Goal: Task Accomplishment & Management: Complete application form

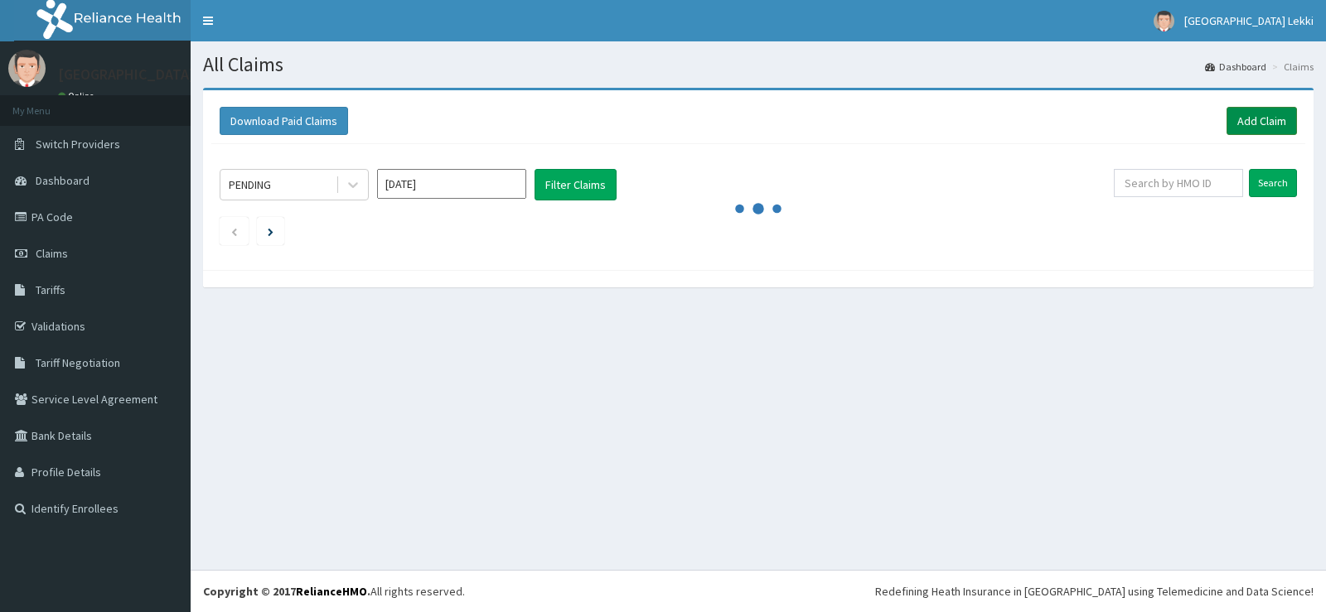
click at [1282, 121] on link "Add Claim" at bounding box center [1261, 121] width 70 height 28
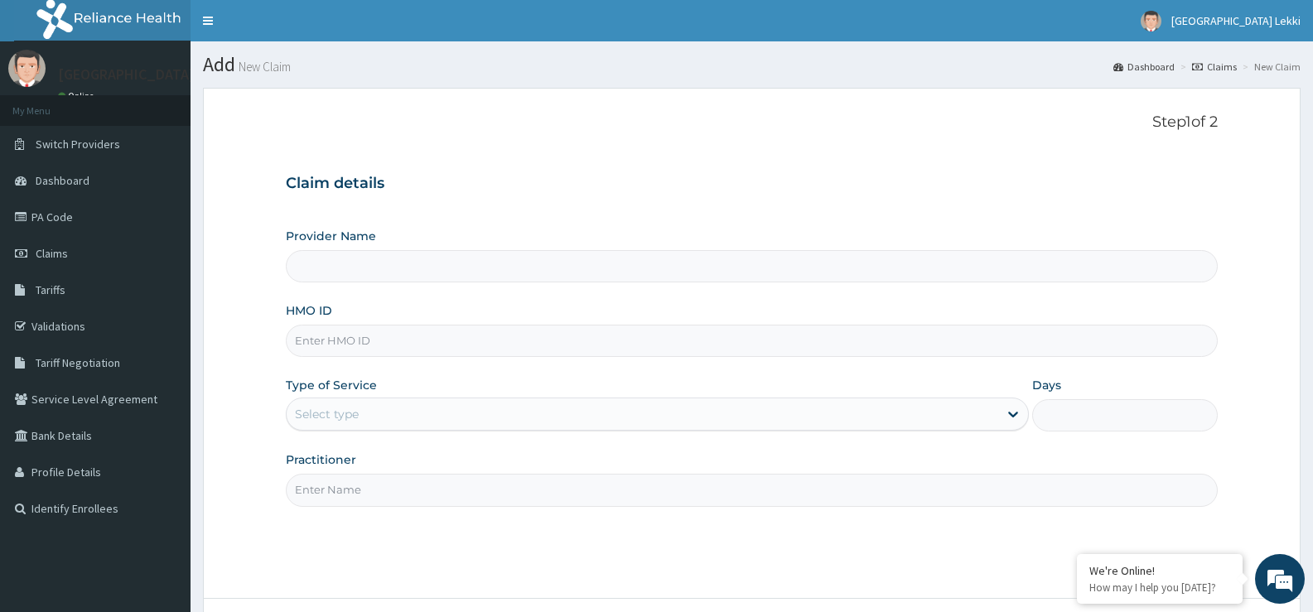
click at [324, 341] on input "HMO ID" at bounding box center [752, 341] width 932 height 32
paste input "MIG/10016/A"
type input "MIG/10016/A"
type input "Upsillon Care Hospital Lekki"
type input "MIG/10016/A"
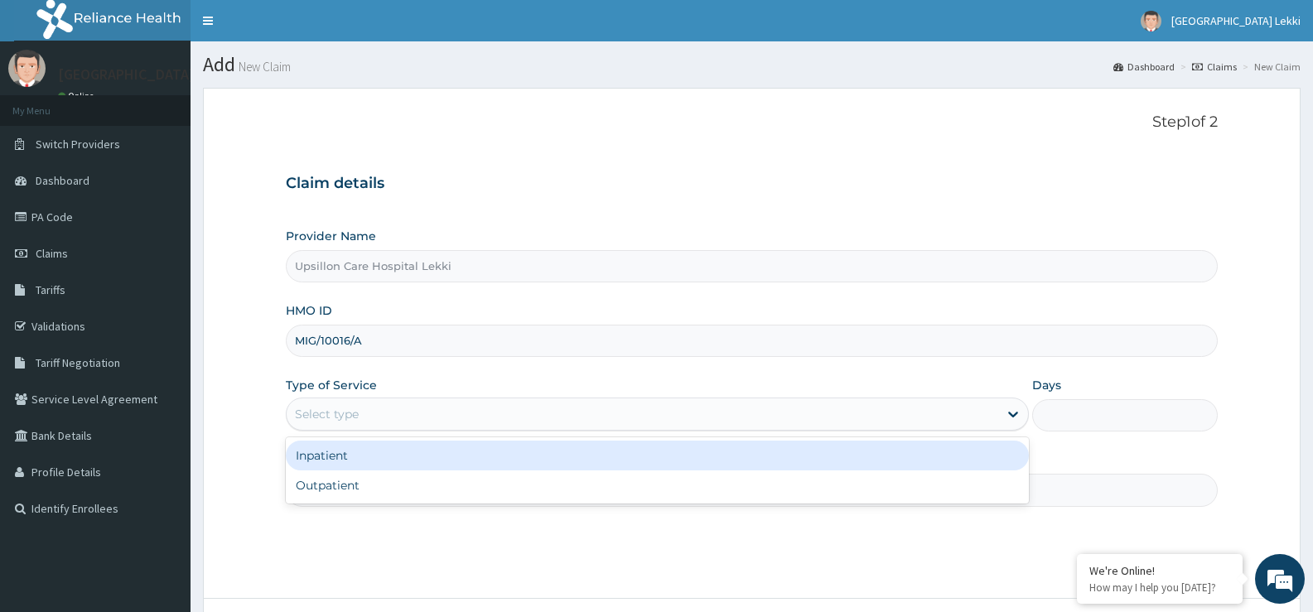
click at [320, 421] on div "Select type" at bounding box center [327, 414] width 64 height 17
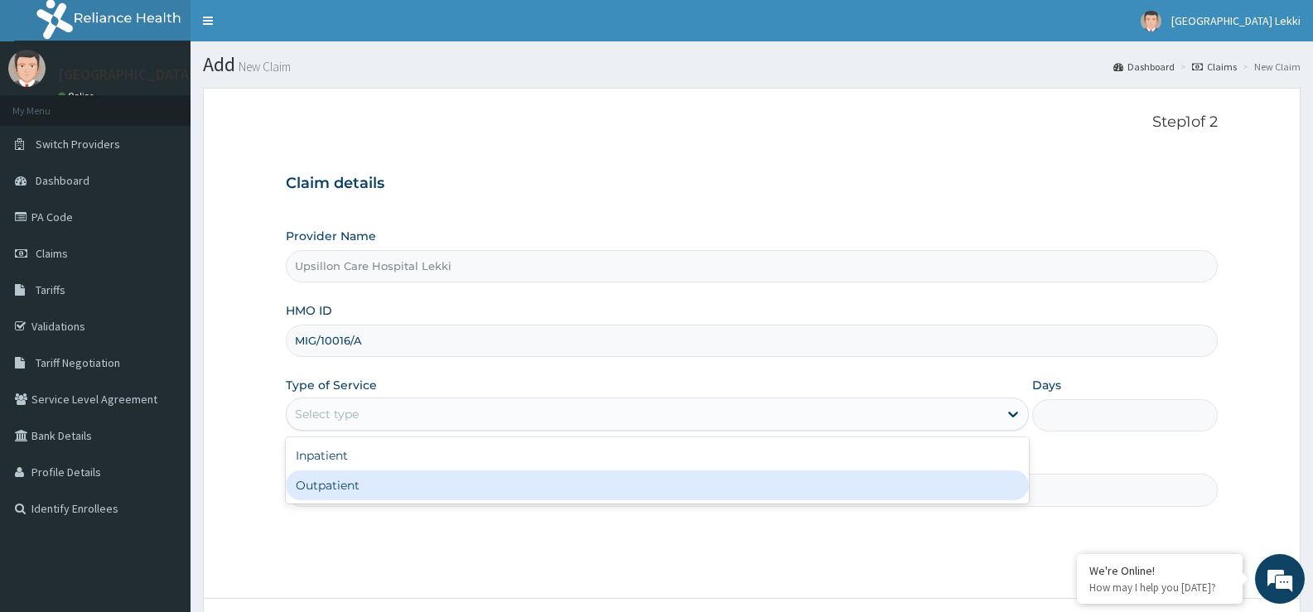
click at [317, 486] on div "Outpatient" at bounding box center [657, 486] width 742 height 30
type input "1"
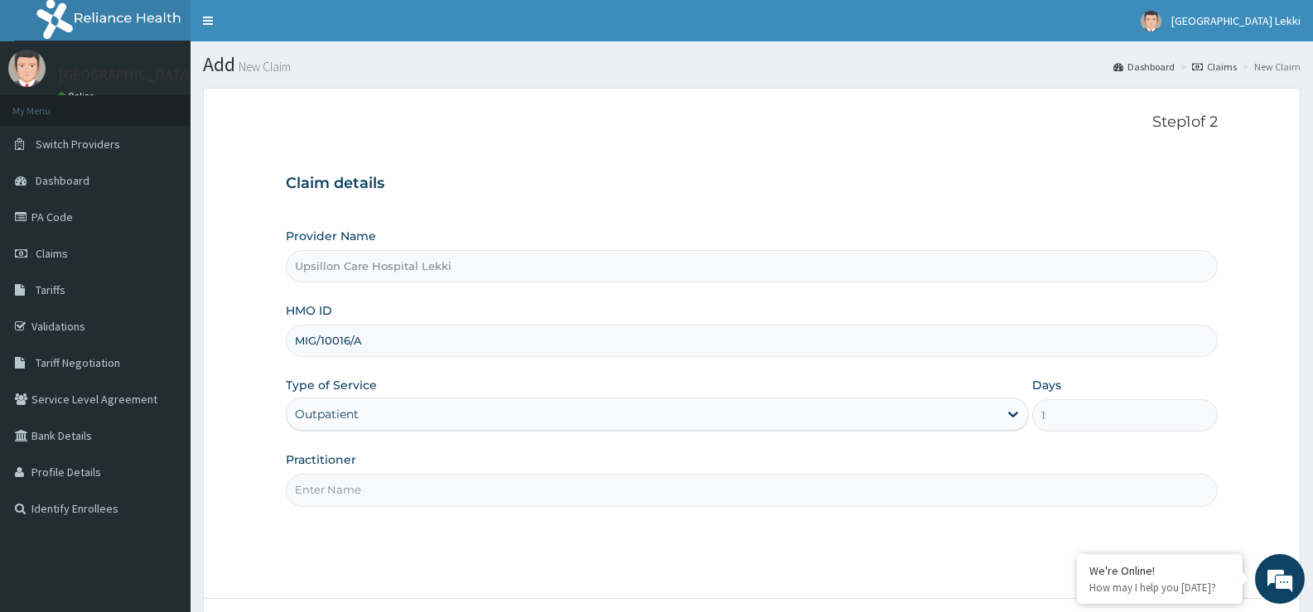
click at [317, 486] on input "Practitioner" at bounding box center [752, 490] width 932 height 32
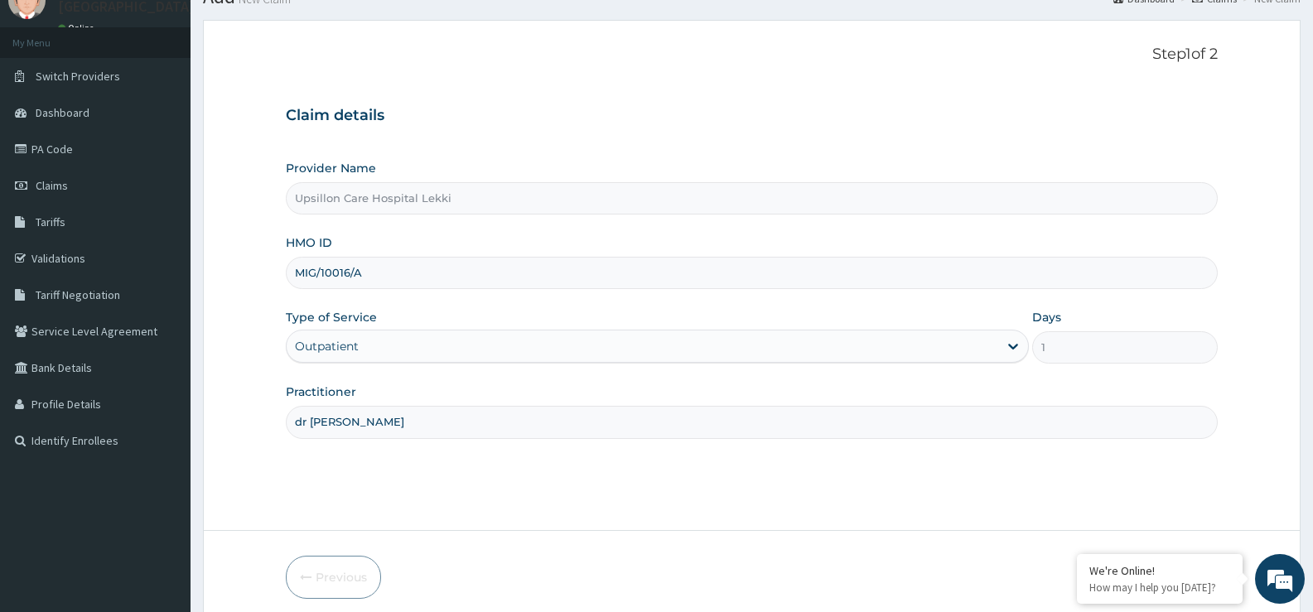
scroll to position [135, 0]
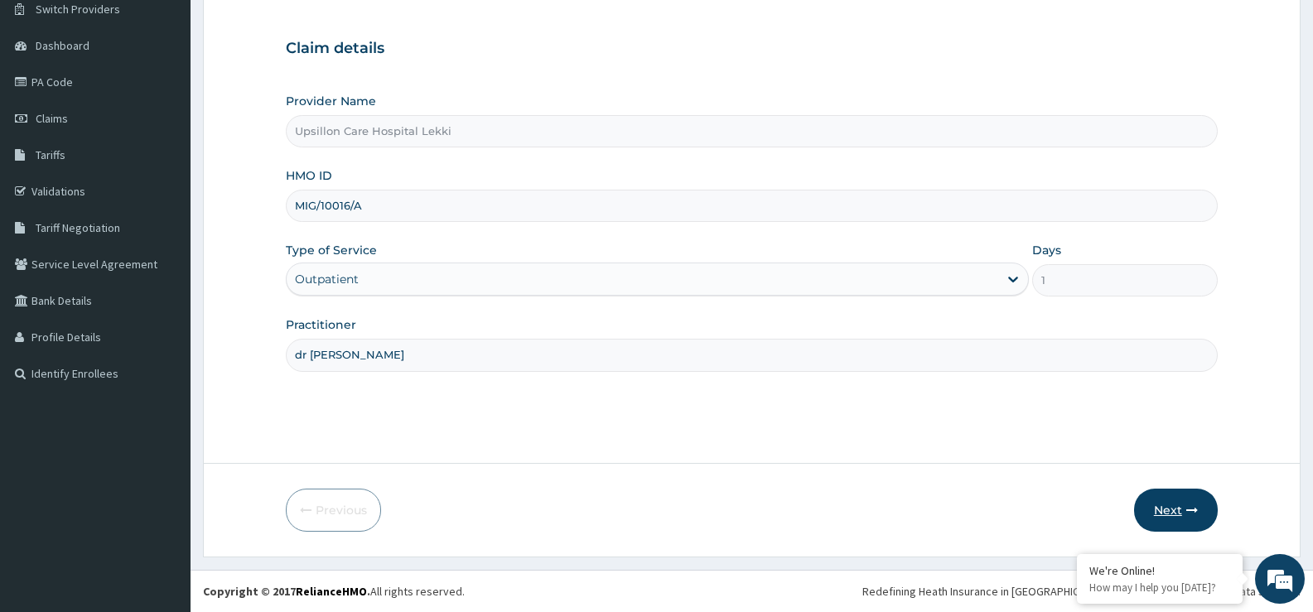
type input "dr [PERSON_NAME]"
click at [1215, 512] on button "Next" at bounding box center [1176, 510] width 84 height 43
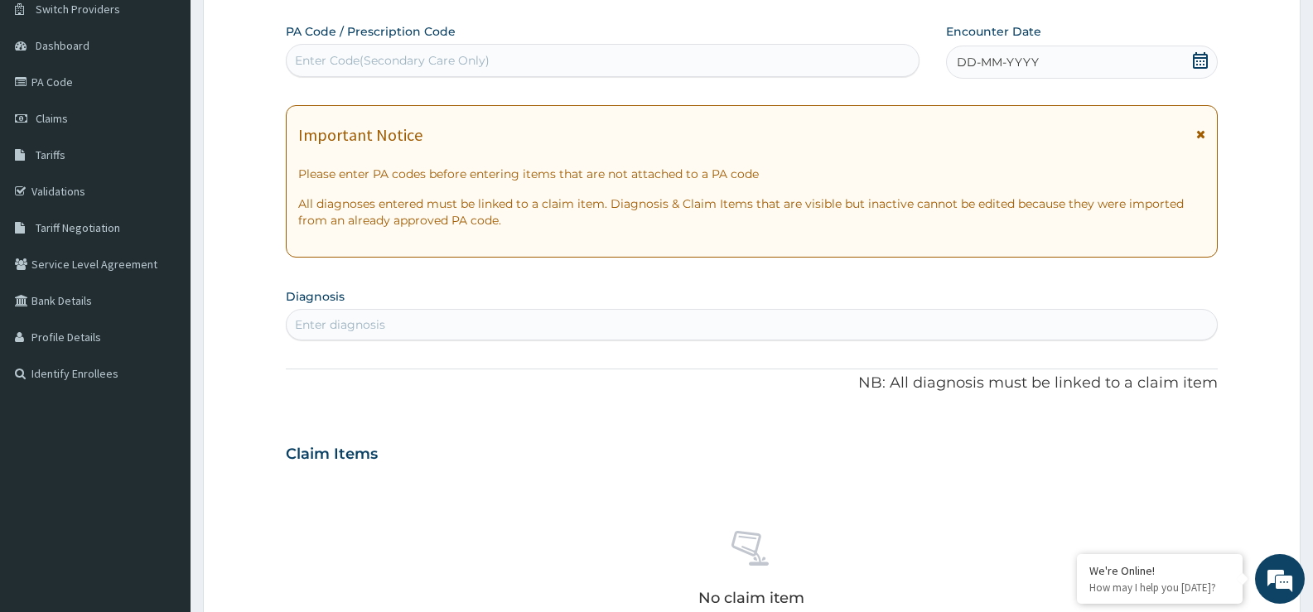
scroll to position [0, 0]
click at [1199, 68] on icon at bounding box center [1200, 60] width 15 height 17
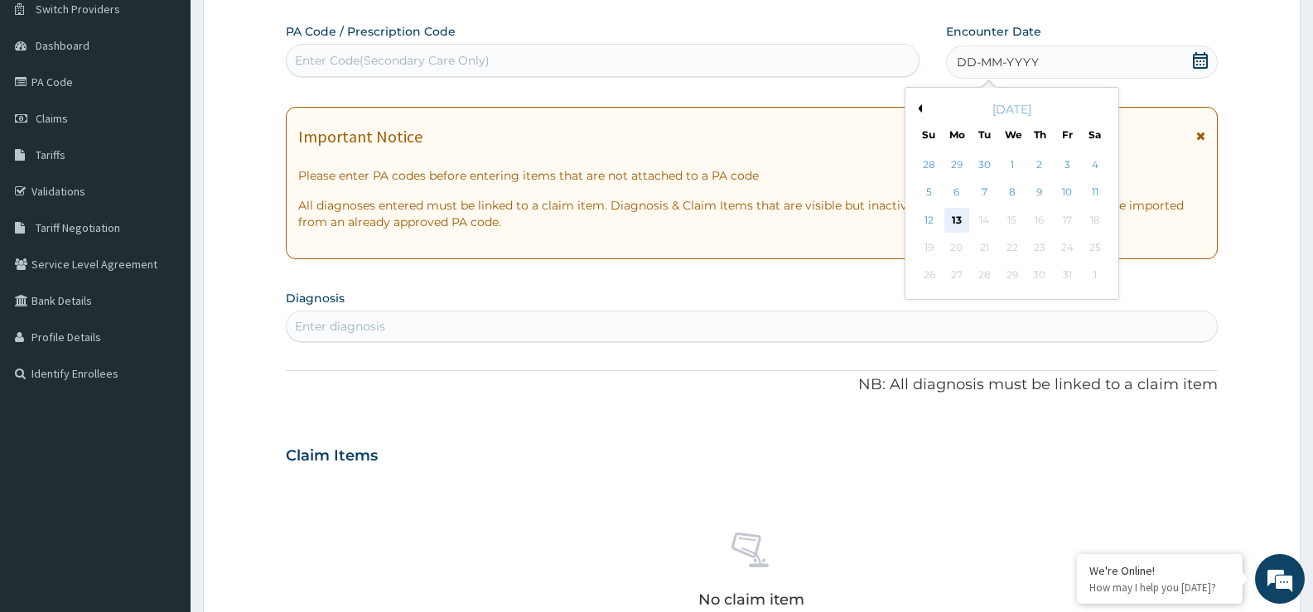
click at [955, 226] on div "13" at bounding box center [956, 220] width 25 height 25
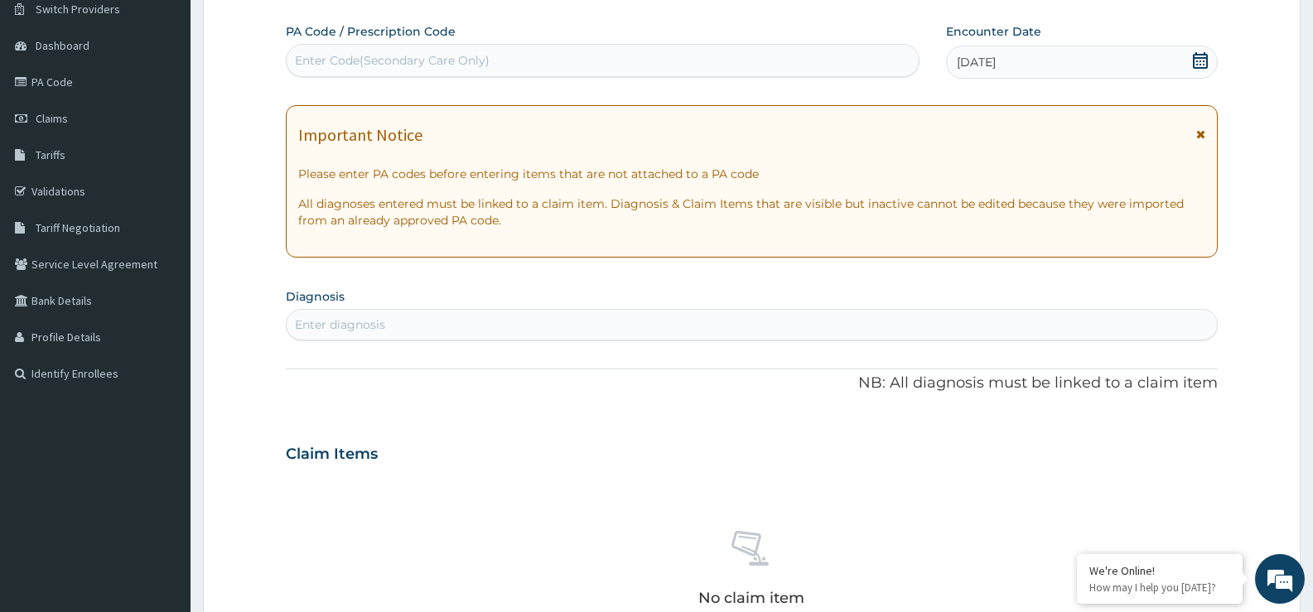
click at [394, 316] on div "Enter diagnosis" at bounding box center [752, 325] width 930 height 27
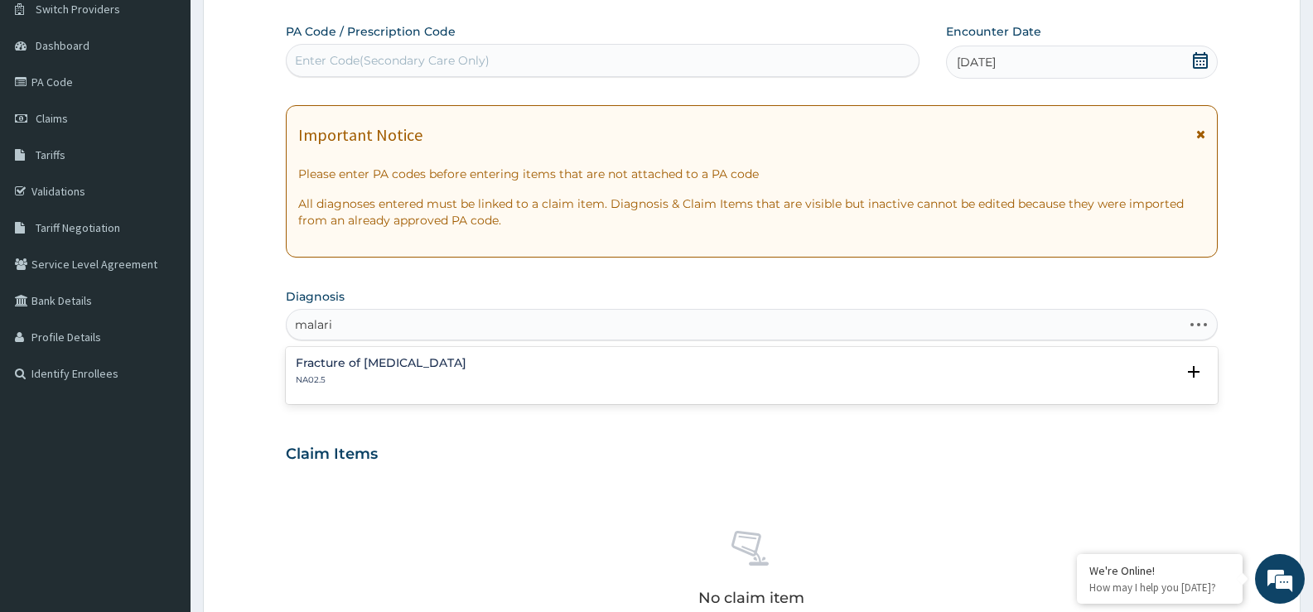
type input "[MEDICAL_DATA]"
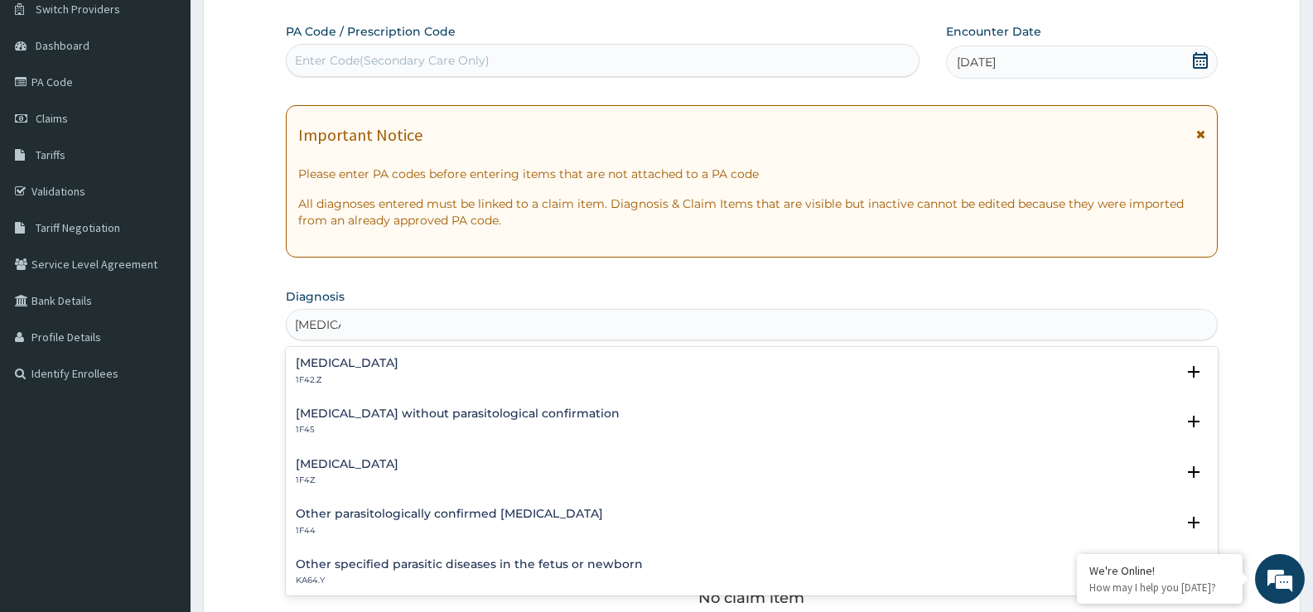
click at [401, 453] on div "[MEDICAL_DATA] 1F4Z Select Status Query Query covers suspected (?), Keep in vie…" at bounding box center [752, 477] width 932 height 51
click at [365, 463] on h4 "[MEDICAL_DATA]" at bounding box center [347, 464] width 103 height 12
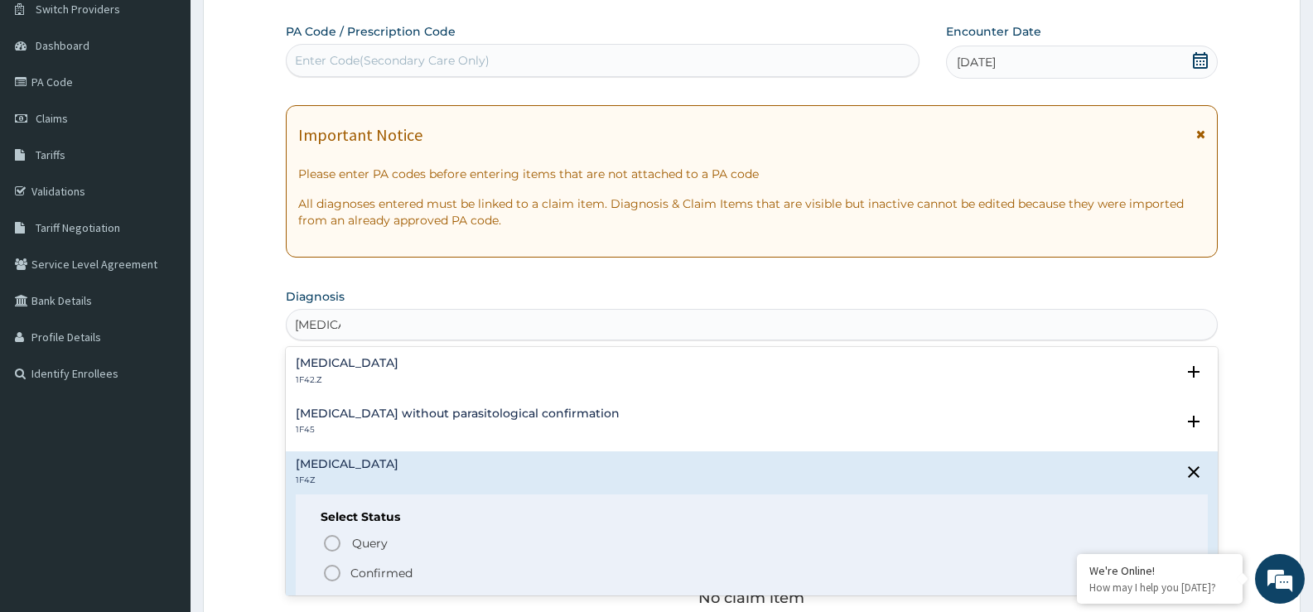
click at [368, 566] on p "Confirmed" at bounding box center [381, 573] width 62 height 17
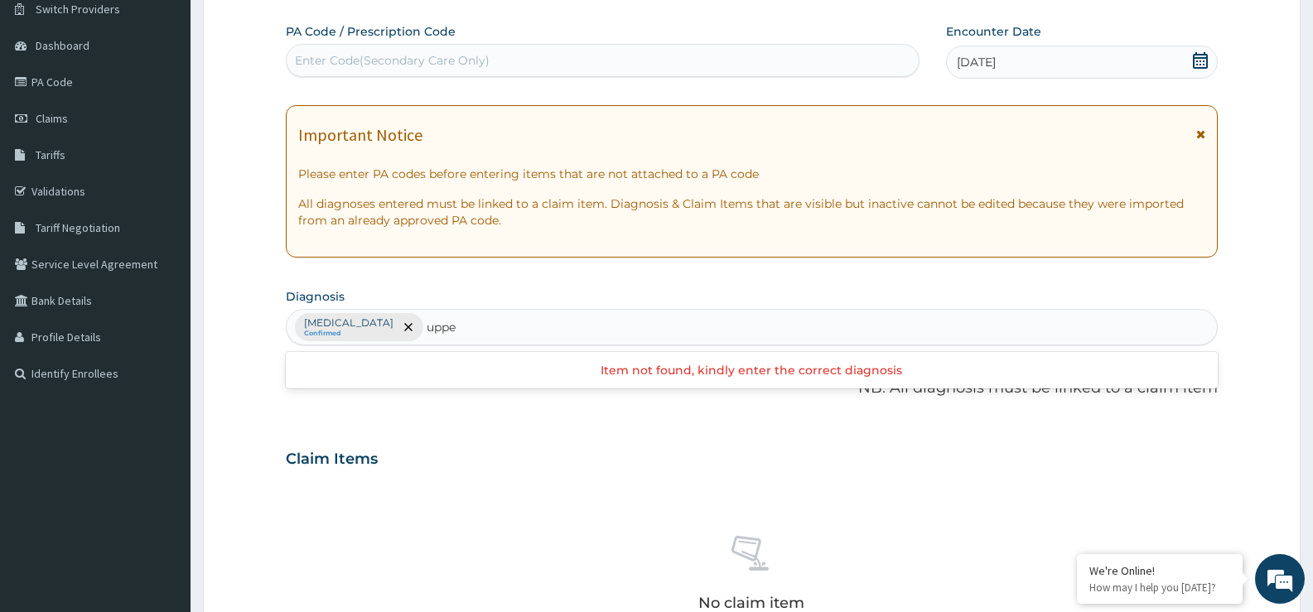
type input "upper"
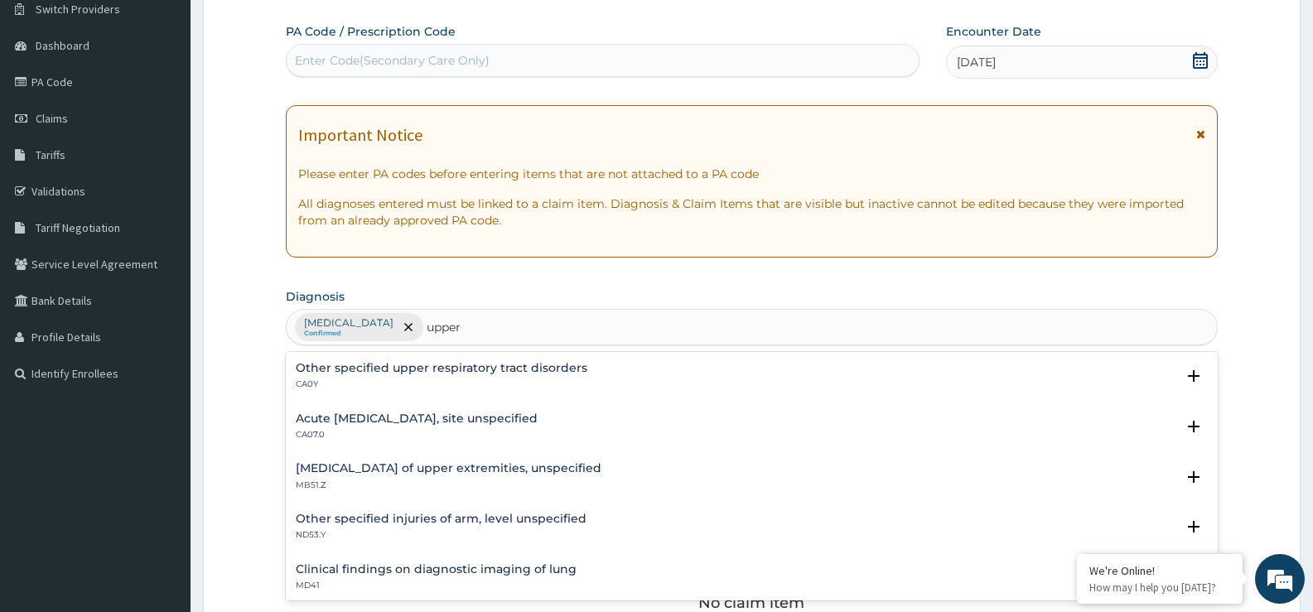
click at [451, 406] on div "Acute [MEDICAL_DATA], site unspecified CA07.0 Select Status Query Query covers …" at bounding box center [752, 431] width 932 height 51
click at [451, 413] on h4 "Acute [MEDICAL_DATA], site unspecified" at bounding box center [417, 419] width 242 height 12
click at [325, 429] on p "CA07.0" at bounding box center [417, 435] width 242 height 12
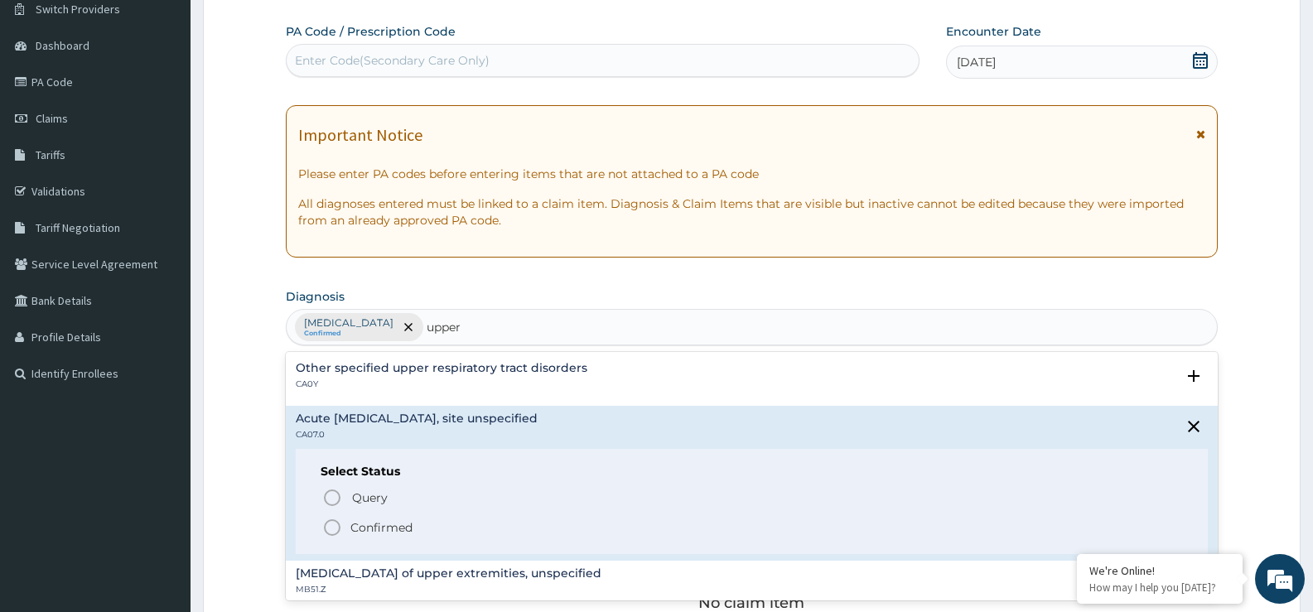
click at [360, 526] on p "Confirmed" at bounding box center [381, 527] width 62 height 17
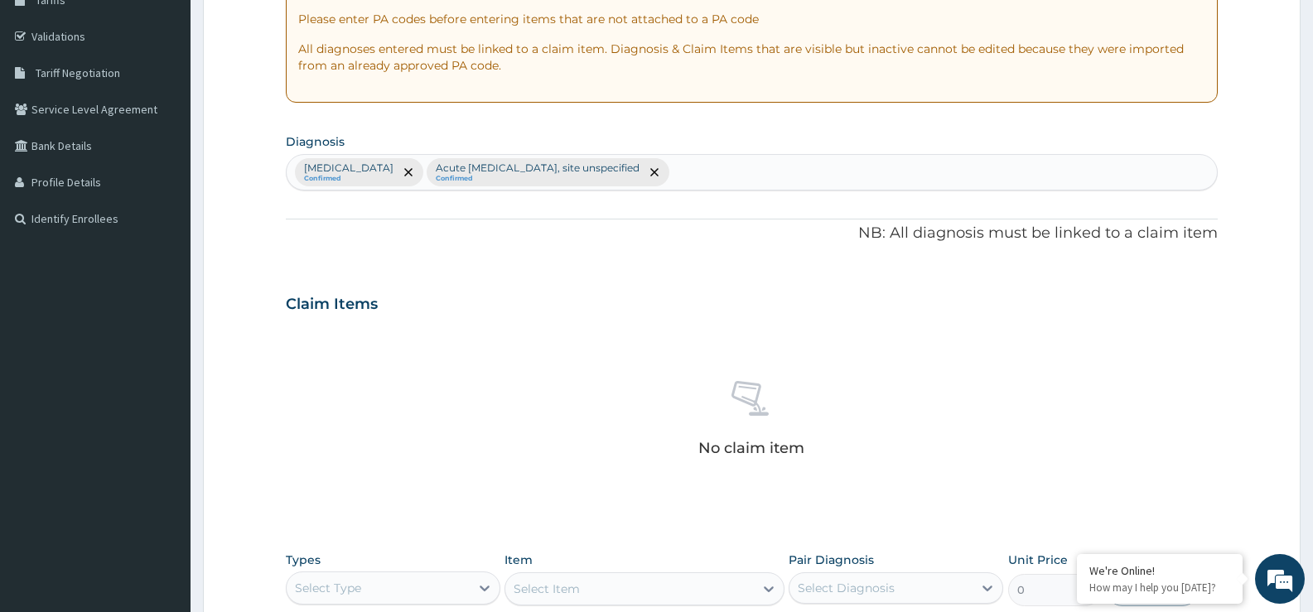
scroll to position [549, 0]
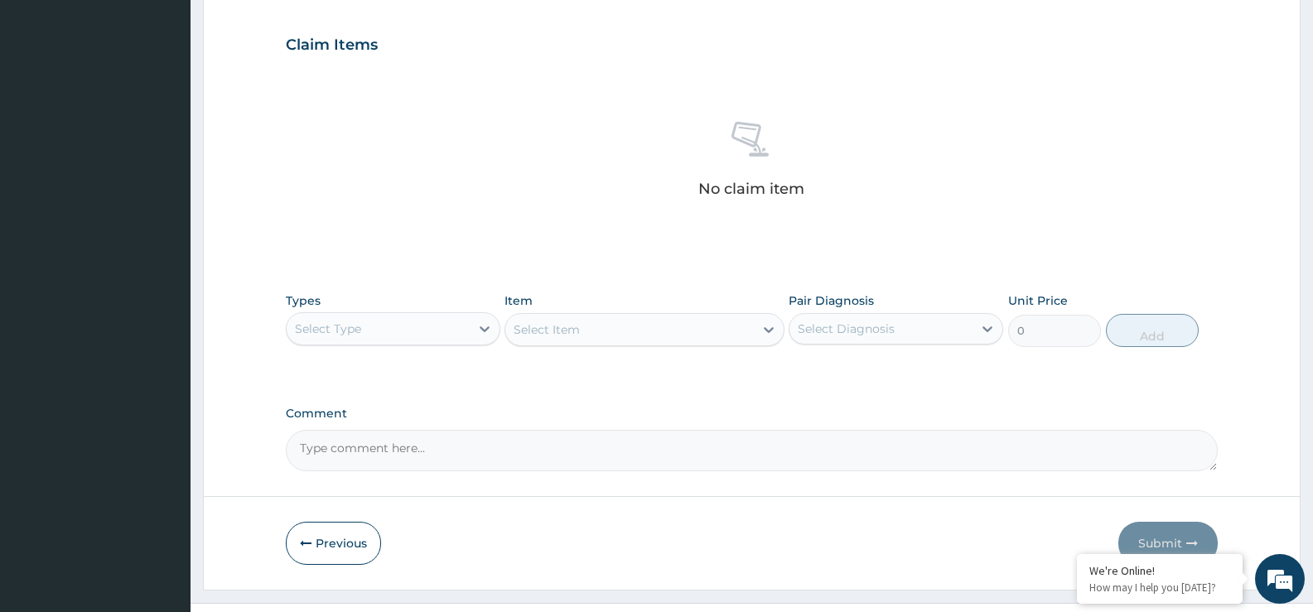
click at [379, 347] on div "Types Select Type Item Select Item Pair Diagnosis Select Diagnosis Unit Price 0…" at bounding box center [752, 319] width 932 height 71
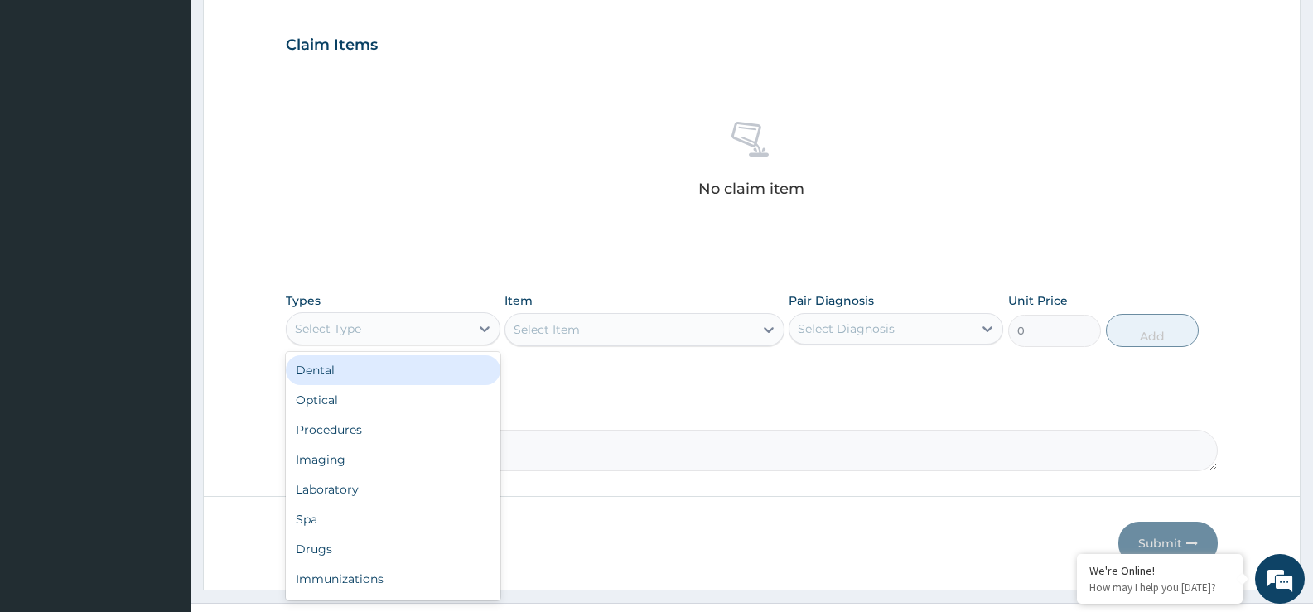
click at [385, 332] on div "Select Type" at bounding box center [378, 329] width 183 height 27
click at [369, 379] on div "Procedures" at bounding box center [393, 374] width 215 height 30
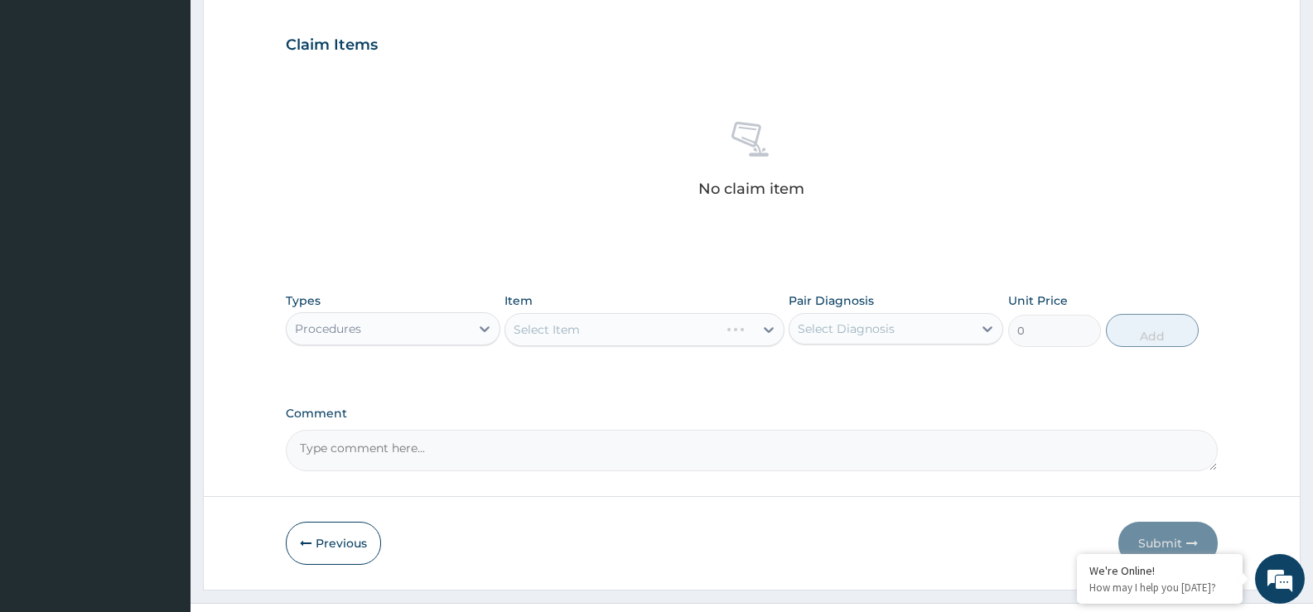
drag, startPoint x: 374, startPoint y: 272, endPoint x: 730, endPoint y: 420, distance: 385.1
click at [730, 420] on label "Comment" at bounding box center [752, 414] width 932 height 14
click at [730, 430] on textarea "Comment" at bounding box center [752, 450] width 932 height 41
click at [621, 316] on div "Select Item" at bounding box center [644, 329] width 279 height 33
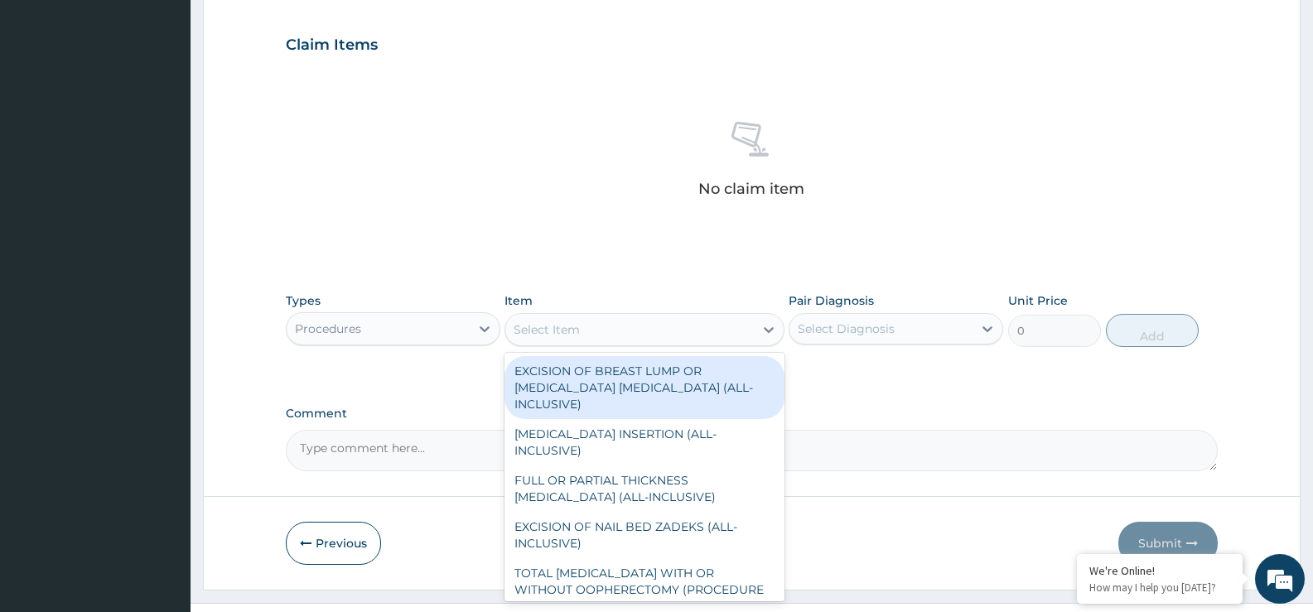
click at [625, 334] on div "Select Item" at bounding box center [629, 329] width 248 height 27
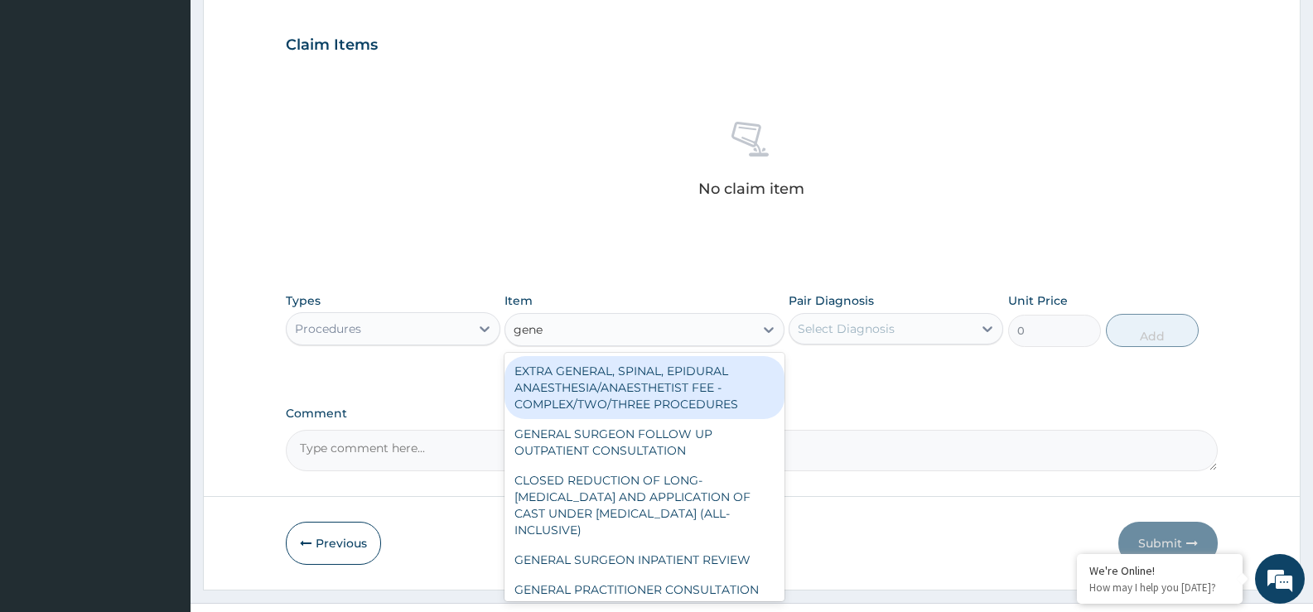
type input "gener"
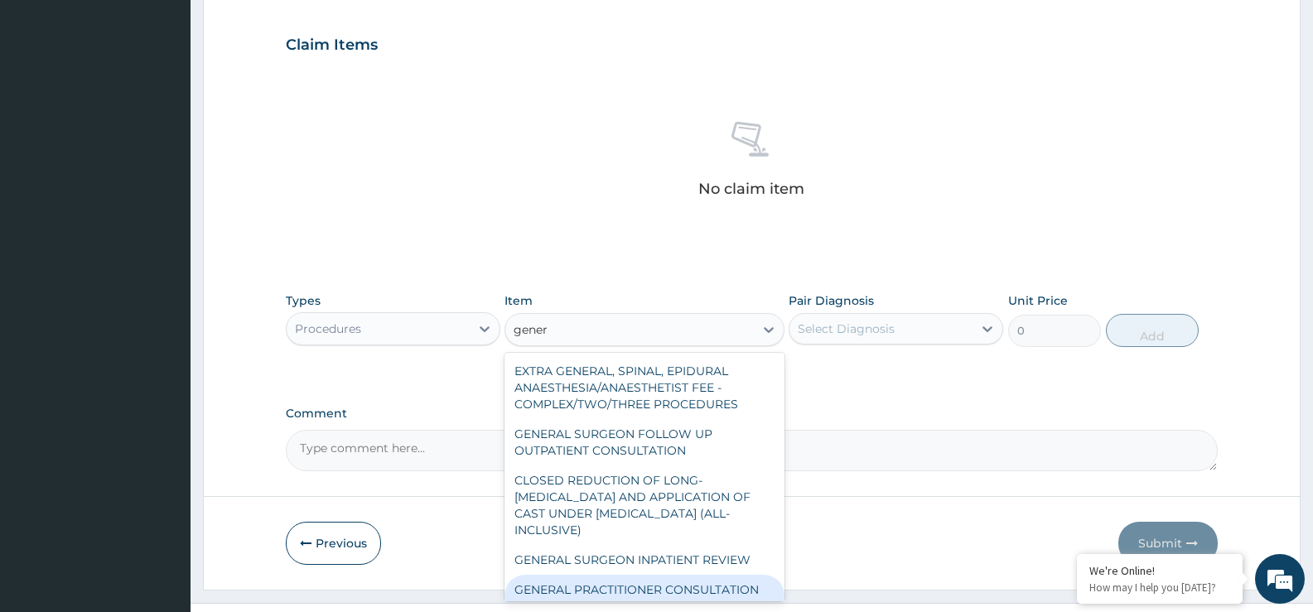
click at [711, 595] on div "GENERAL PRACTITIONER CONSULTATION FOLLOW UP" at bounding box center [644, 598] width 279 height 46
type input "1875"
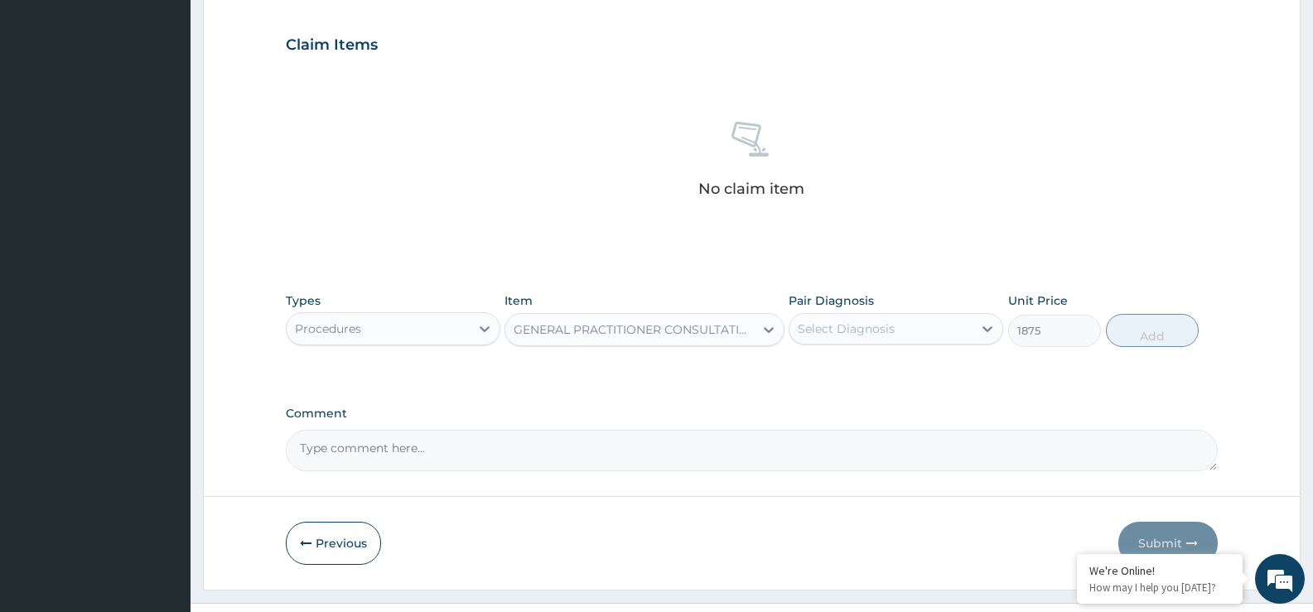
click at [888, 333] on div "Select Diagnosis" at bounding box center [846, 329] width 97 height 17
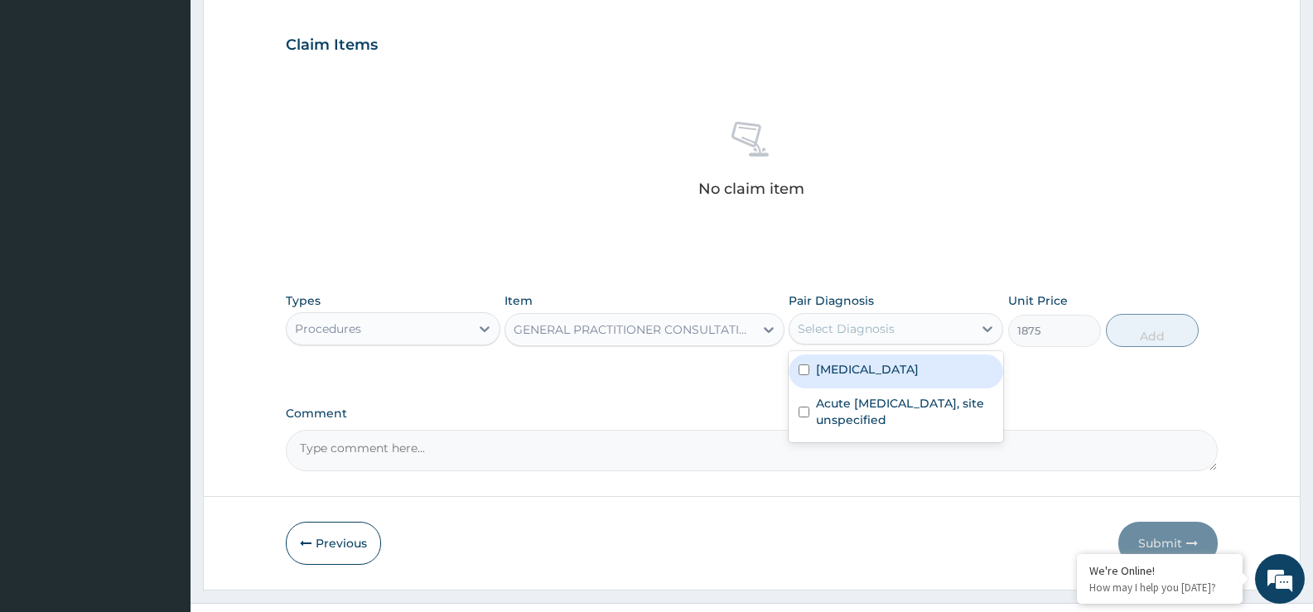
click at [860, 324] on div "Select Diagnosis" at bounding box center [846, 329] width 97 height 17
click at [843, 364] on label "[MEDICAL_DATA]" at bounding box center [867, 369] width 103 height 17
checkbox input "true"
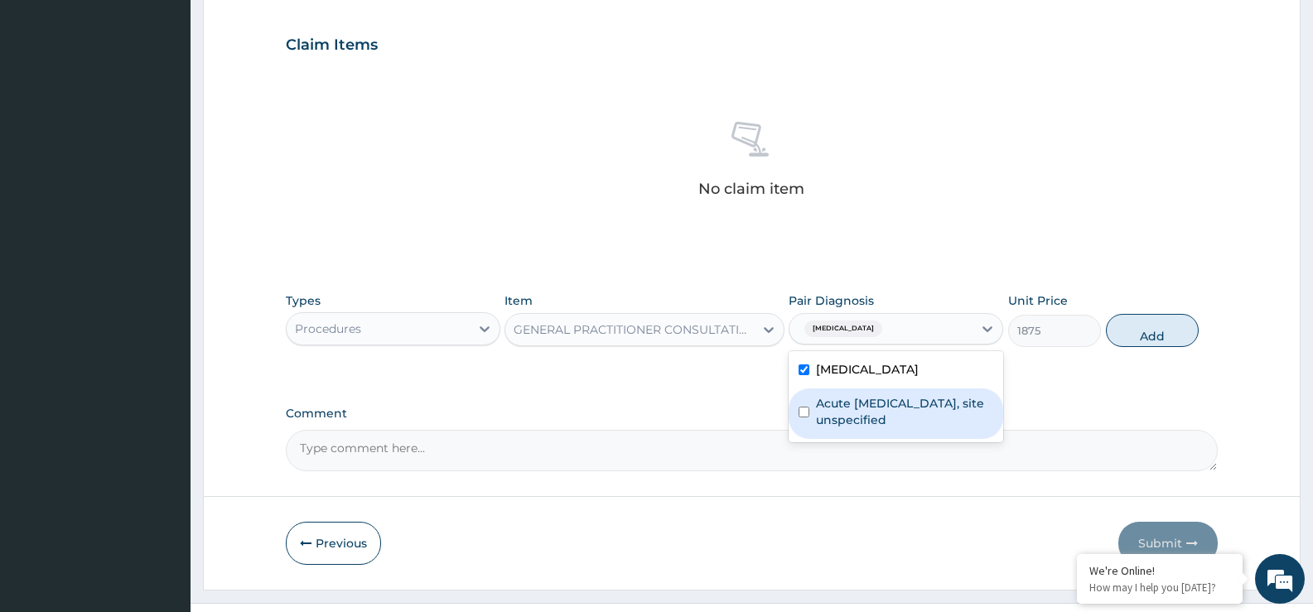
click at [853, 403] on label "Acute [MEDICAL_DATA], site unspecified" at bounding box center [904, 411] width 177 height 33
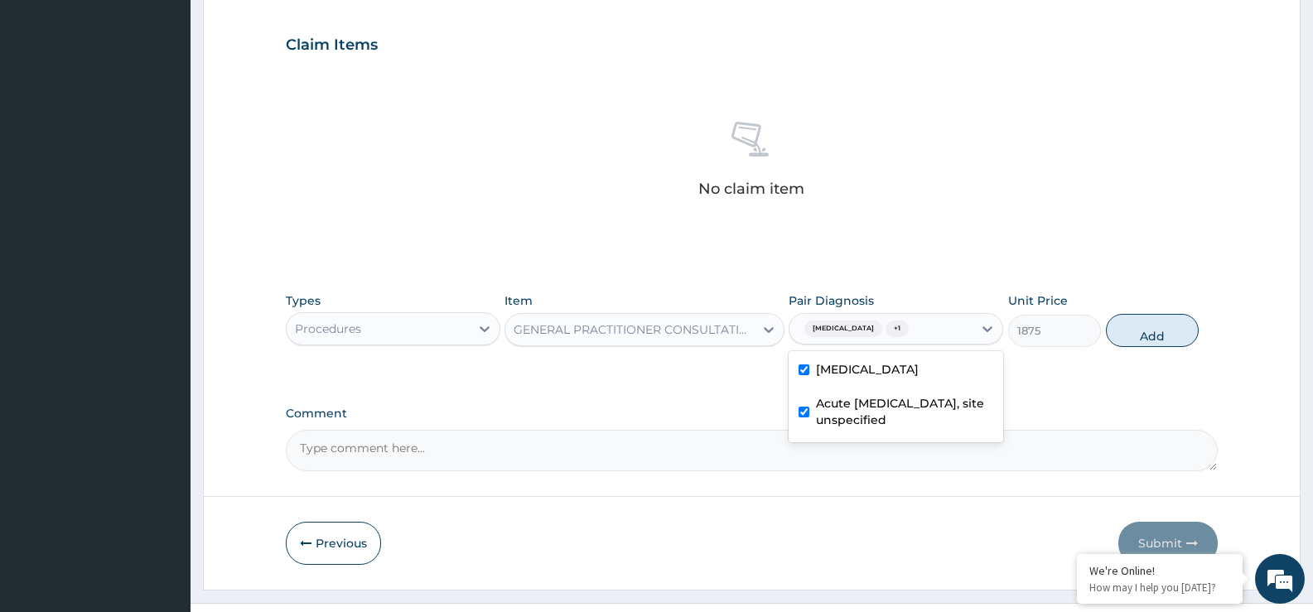
click at [853, 403] on label "Acute [MEDICAL_DATA], site unspecified" at bounding box center [904, 411] width 177 height 33
checkbox input "false"
click at [746, 331] on div "GENERAL PRACTITIONER CONSULTATION FOLLOW UP" at bounding box center [634, 329] width 241 height 17
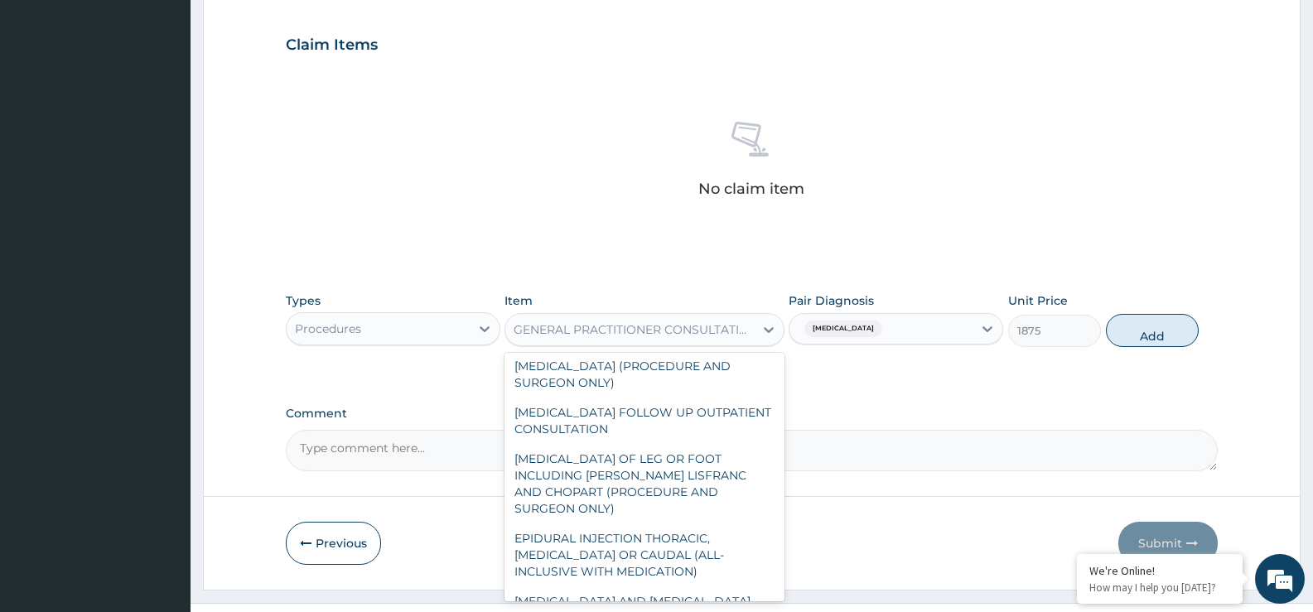
scroll to position [9156, 0]
click at [666, 338] on div "GENERAL PRACTITIONER CONSULTATION FOLLOW UP" at bounding box center [629, 329] width 248 height 27
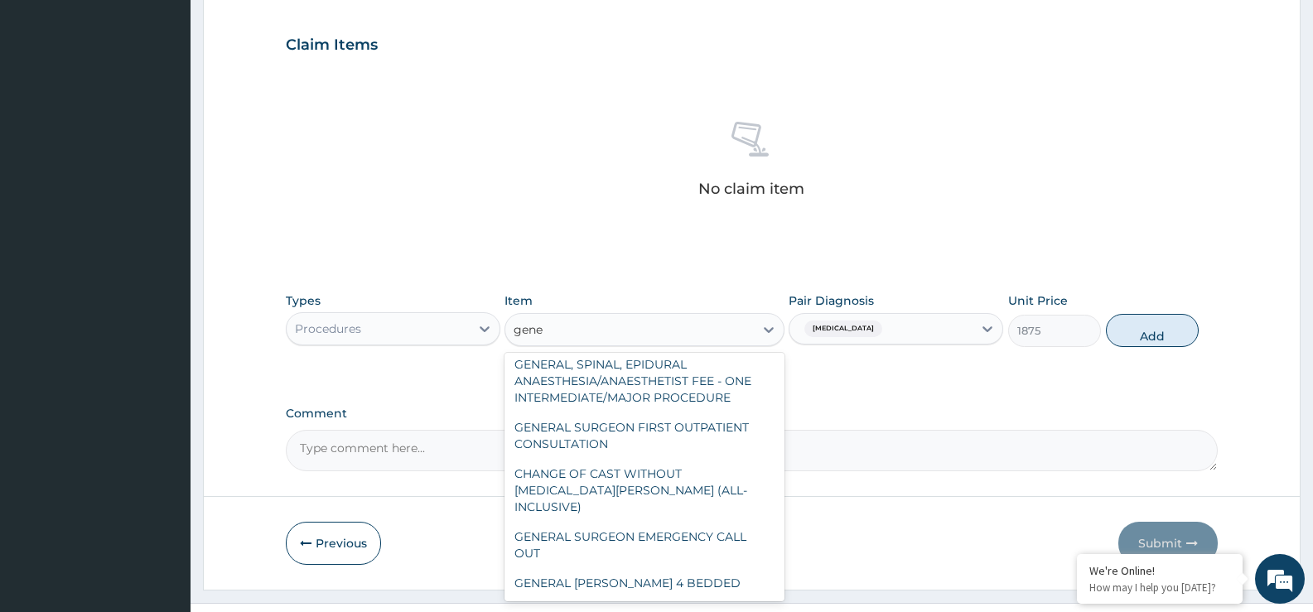
scroll to position [158, 0]
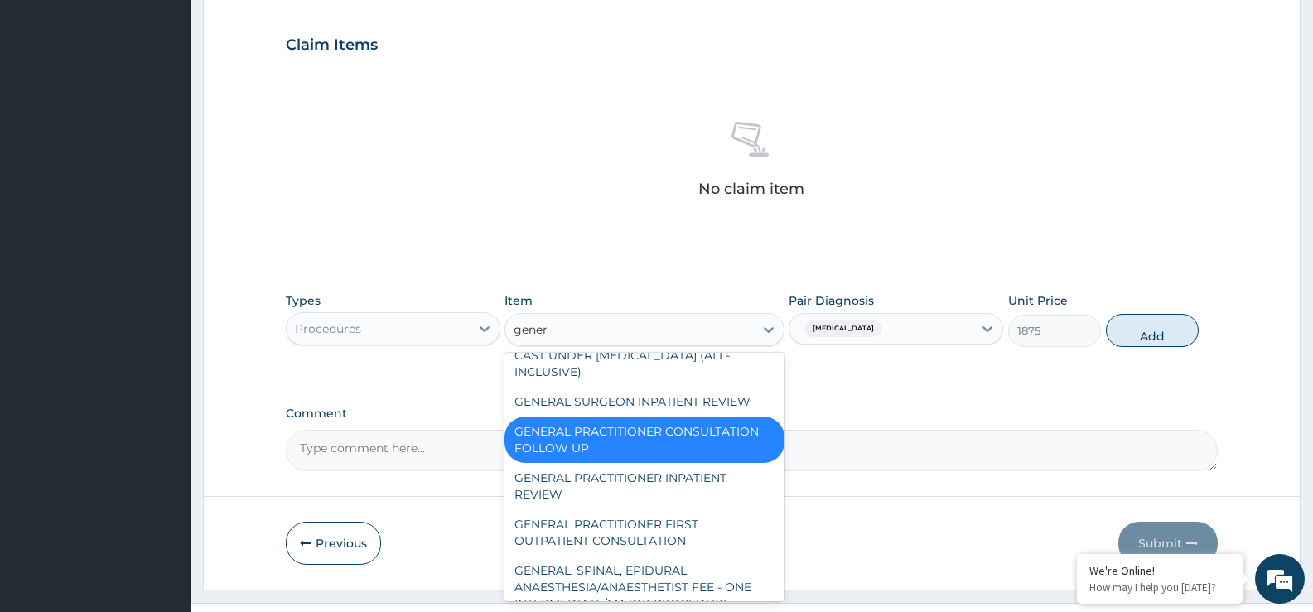
type input "genera"
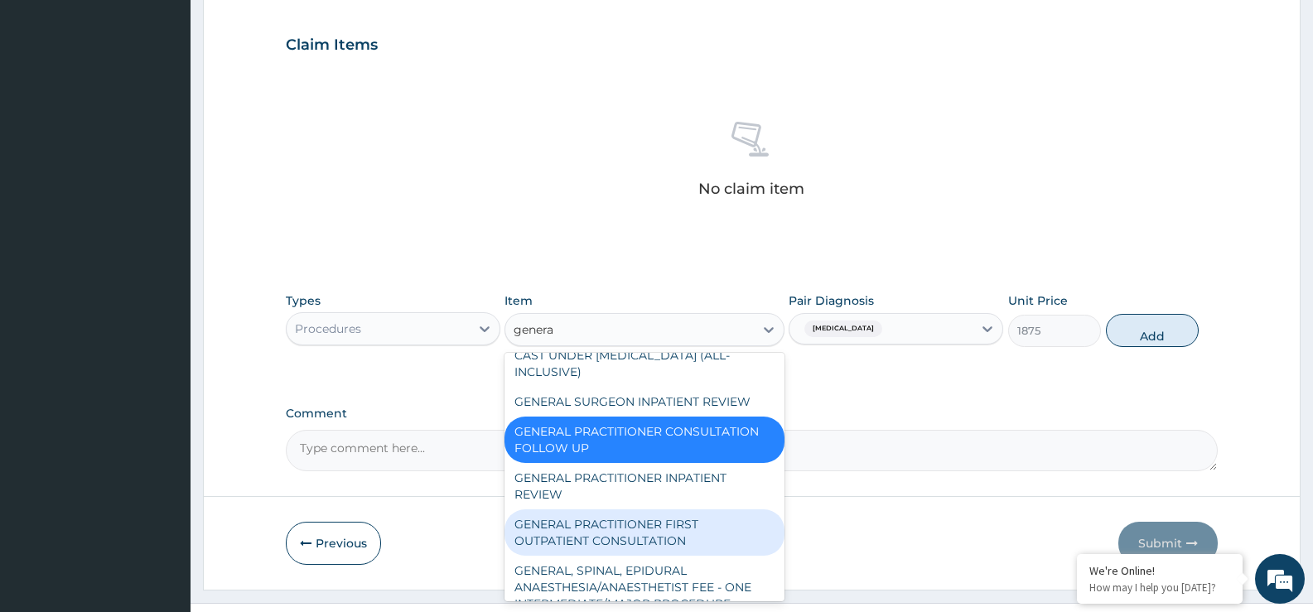
click at [645, 545] on div "GENERAL PRACTITIONER FIRST OUTPATIENT CONSULTATION" at bounding box center [644, 533] width 279 height 46
type input "3750"
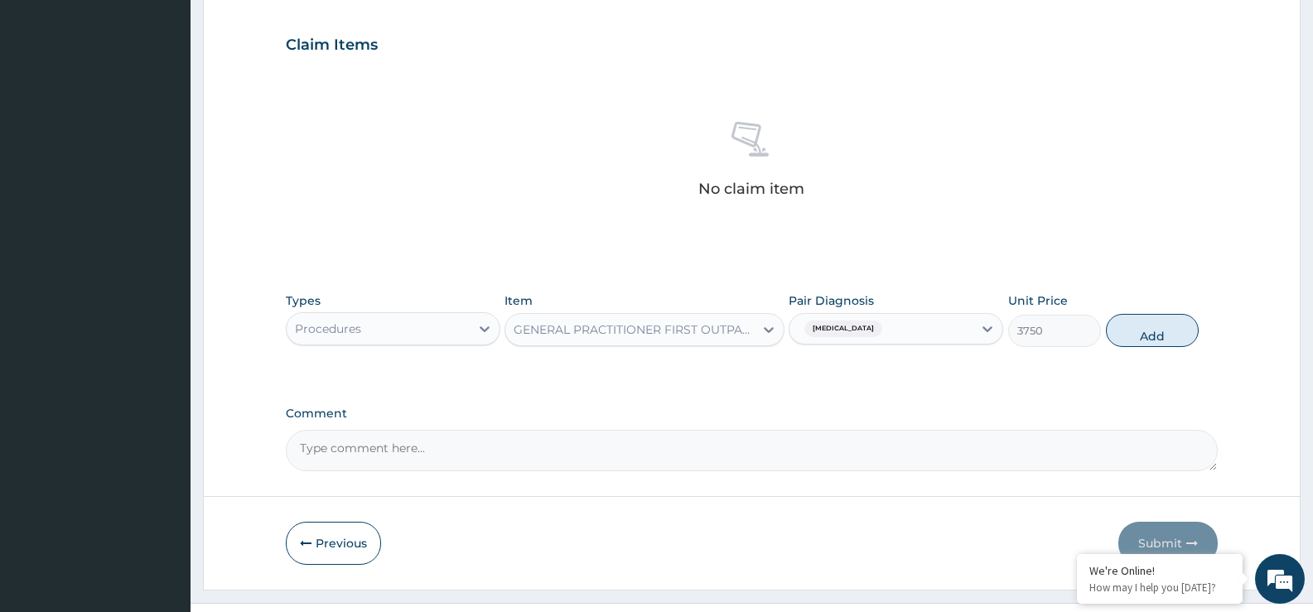
click at [877, 327] on span "[MEDICAL_DATA]" at bounding box center [843, 329] width 78 height 17
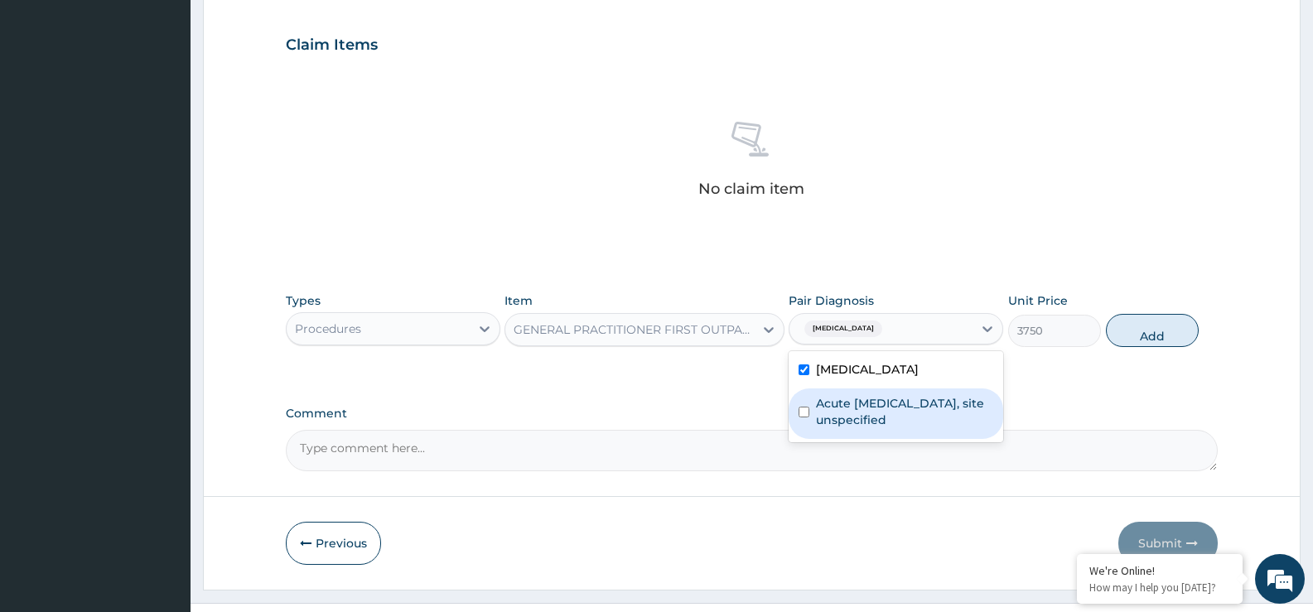
click at [851, 419] on label "Acute [MEDICAL_DATA], site unspecified" at bounding box center [904, 411] width 177 height 33
checkbox input "true"
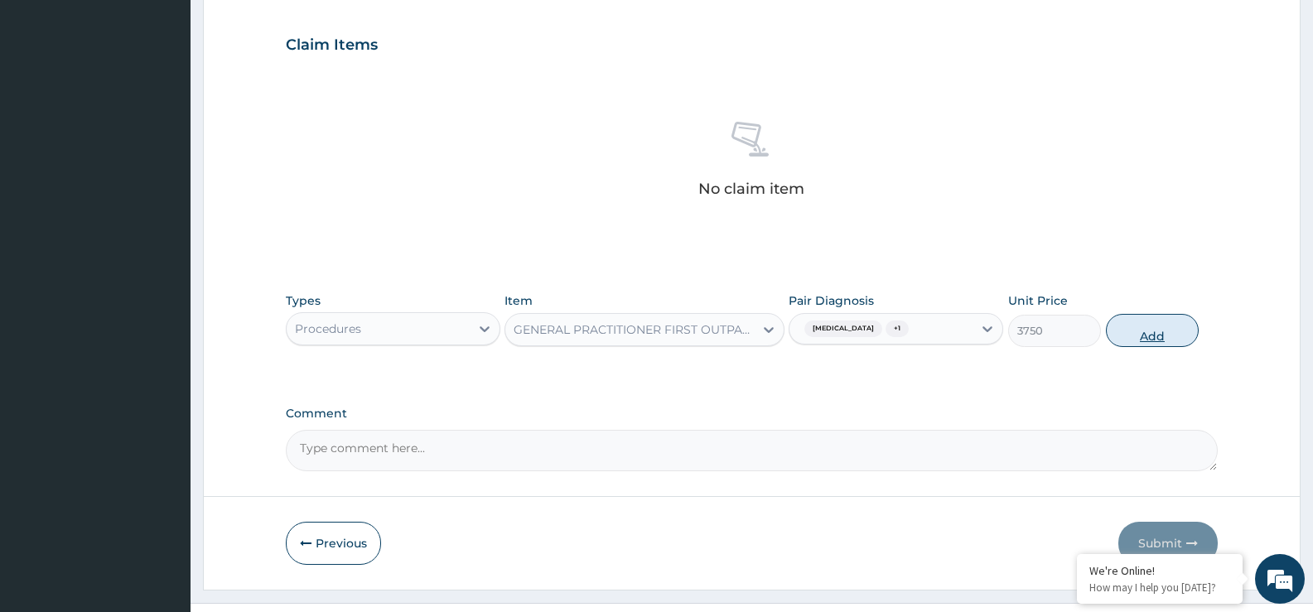
click at [1126, 333] on button "Add" at bounding box center [1152, 330] width 93 height 33
type input "0"
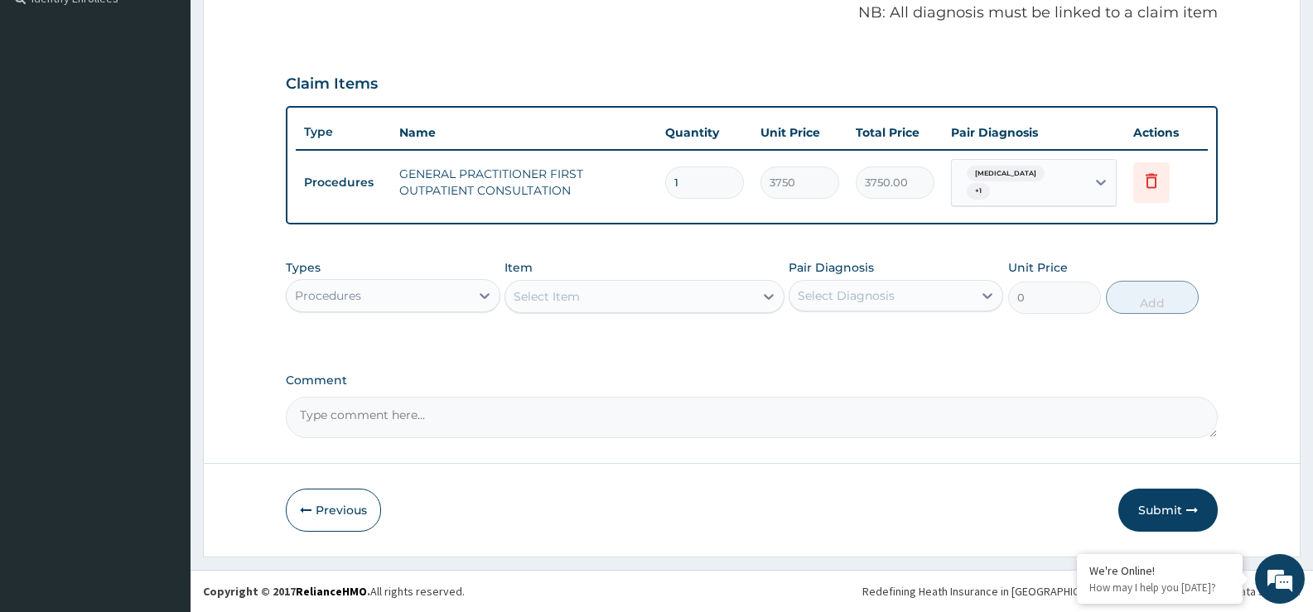
scroll to position [510, 0]
click at [558, 287] on div "Select Item" at bounding box center [629, 296] width 248 height 27
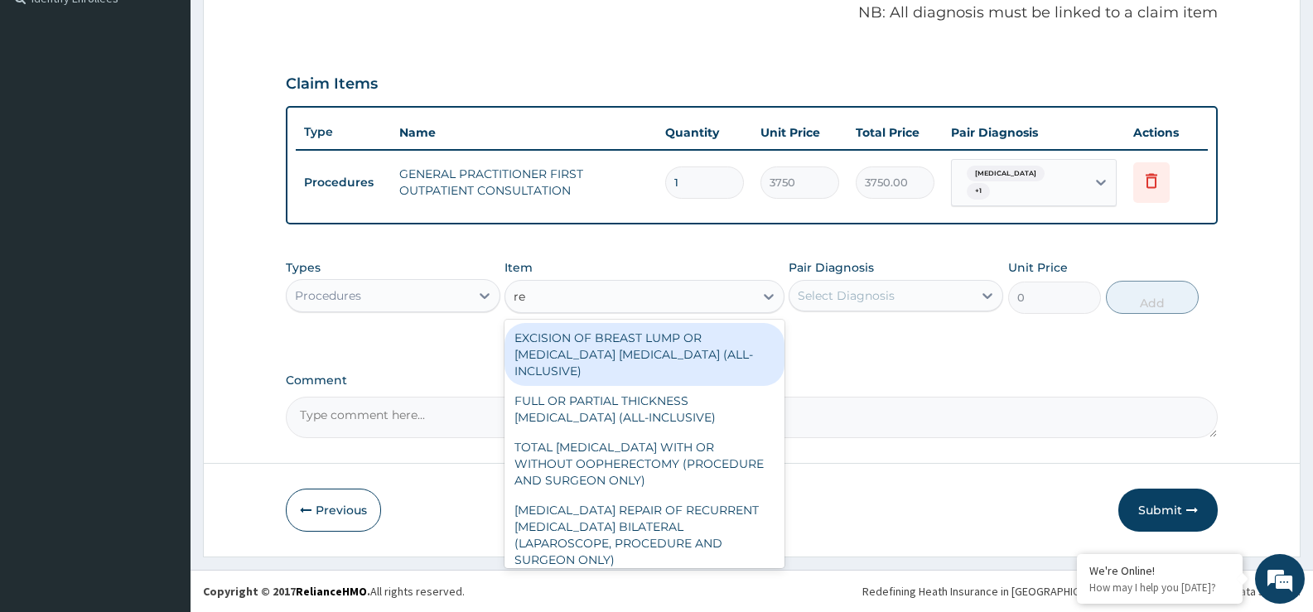
type input "reg"
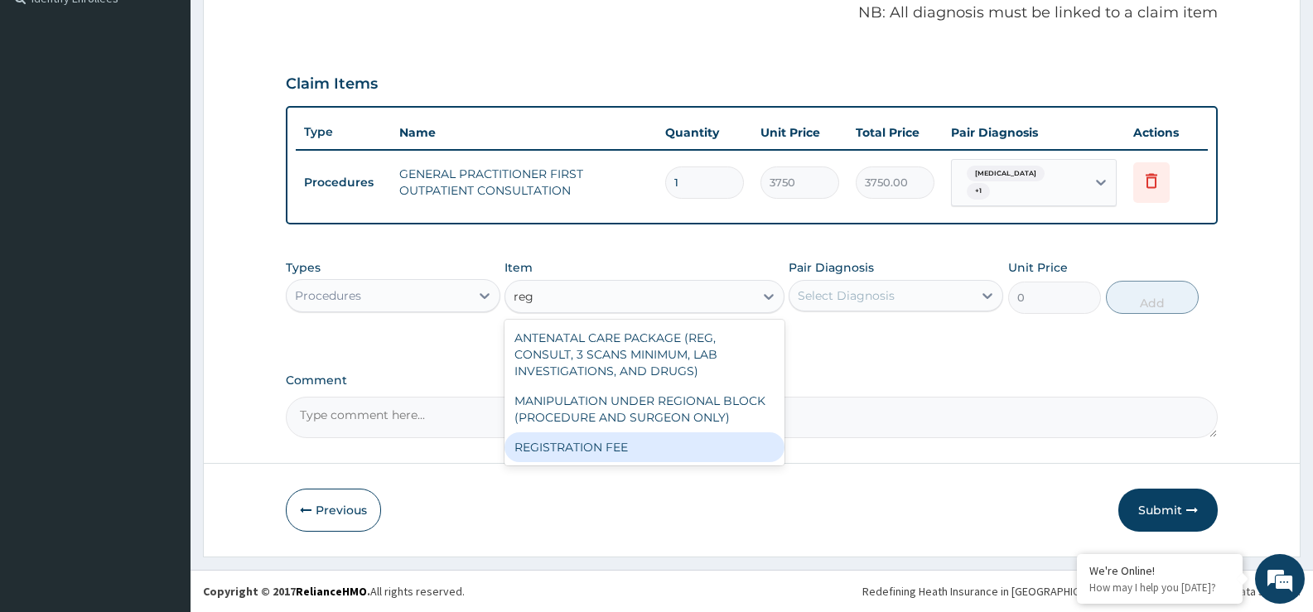
click at [569, 455] on div "REGISTRATION FEE" at bounding box center [644, 447] width 279 height 30
type input "2500"
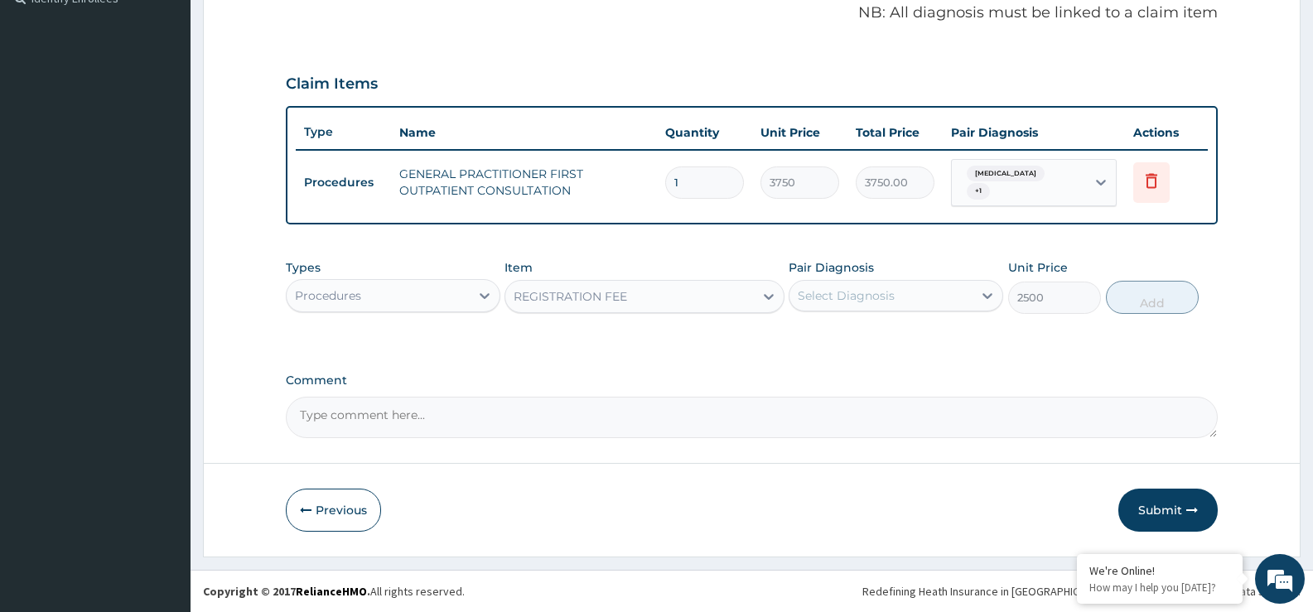
click at [932, 294] on div "Select Diagnosis" at bounding box center [881, 296] width 183 height 27
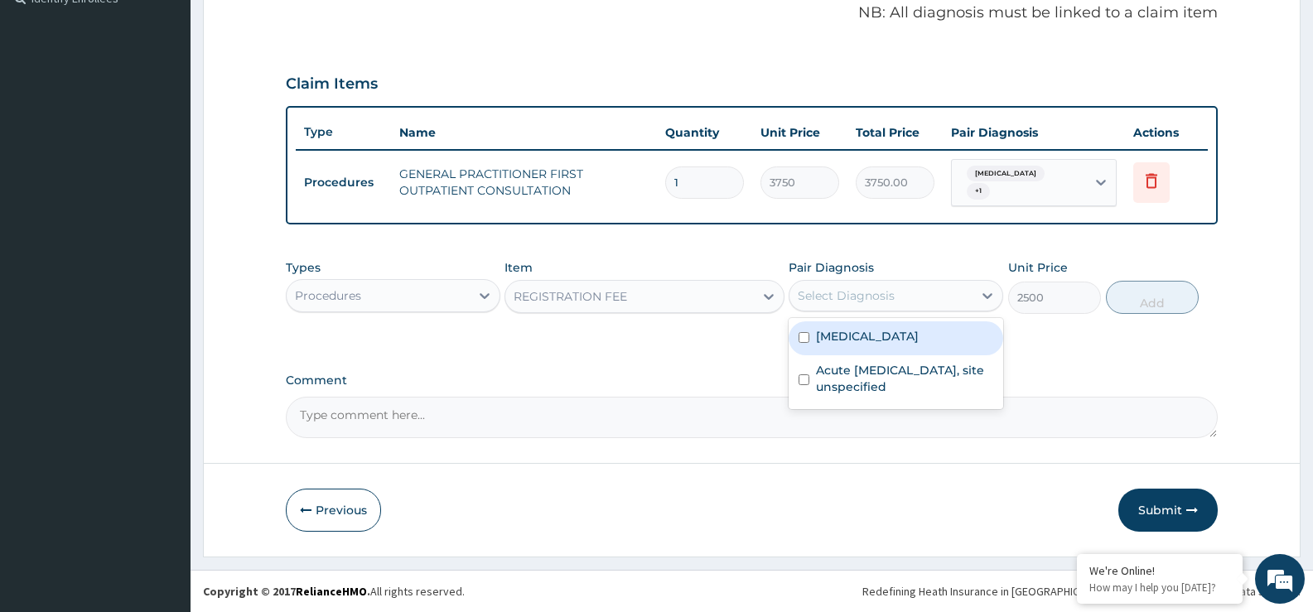
click at [884, 332] on label "[MEDICAL_DATA]" at bounding box center [867, 336] width 103 height 17
checkbox input "false"
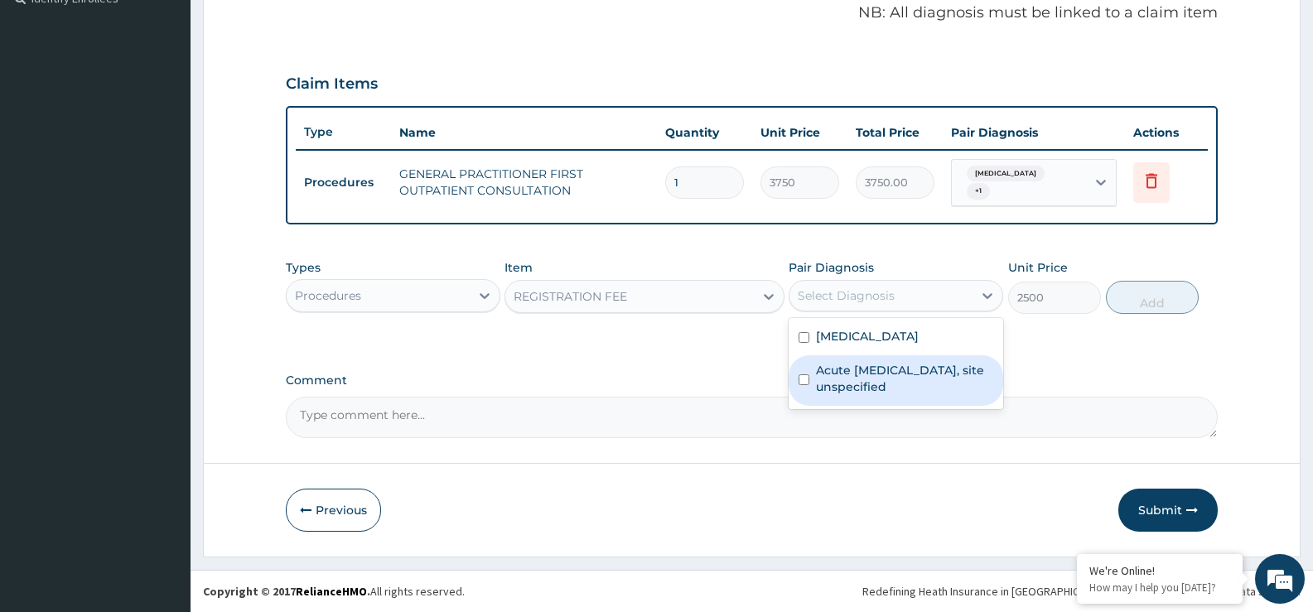
click at [874, 365] on label "Acute [MEDICAL_DATA], site unspecified" at bounding box center [904, 378] width 177 height 33
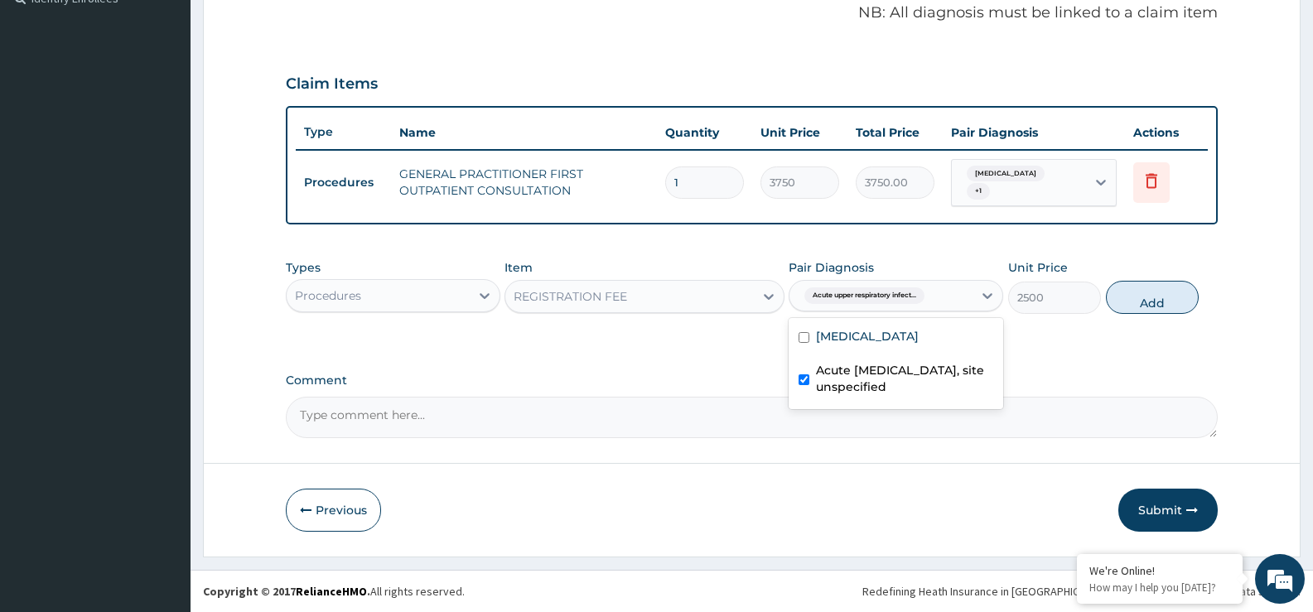
click at [874, 365] on label "Acute [MEDICAL_DATA], site unspecified" at bounding box center [904, 378] width 177 height 33
checkbox input "false"
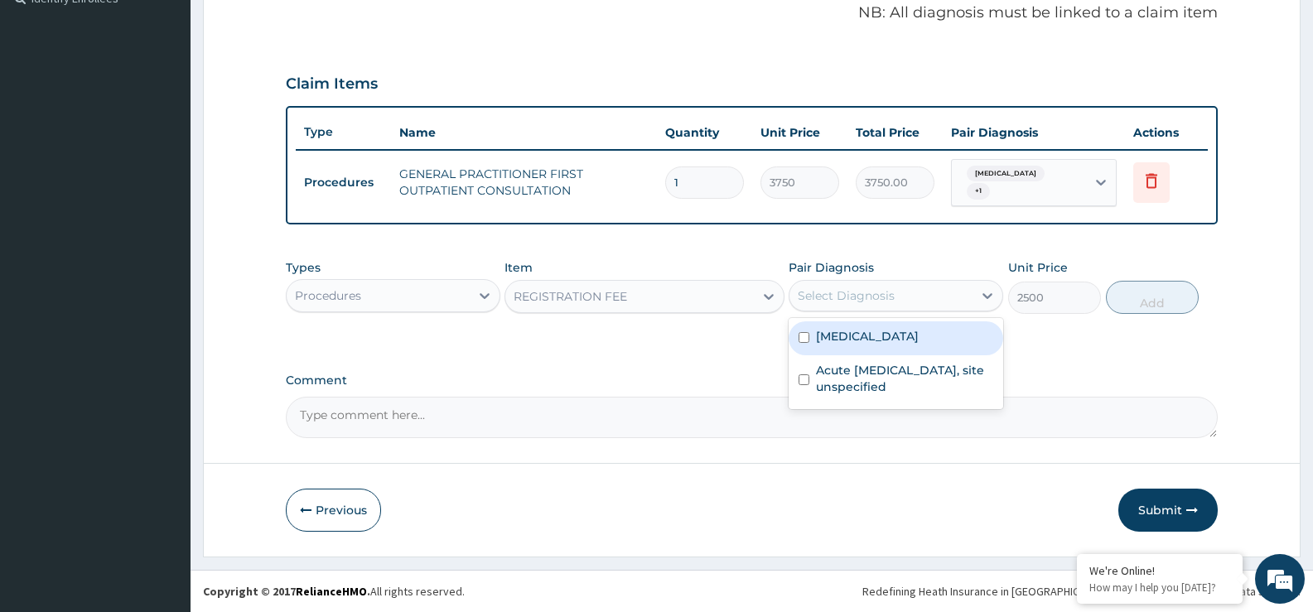
click at [832, 335] on label "[MEDICAL_DATA]" at bounding box center [867, 336] width 103 height 17
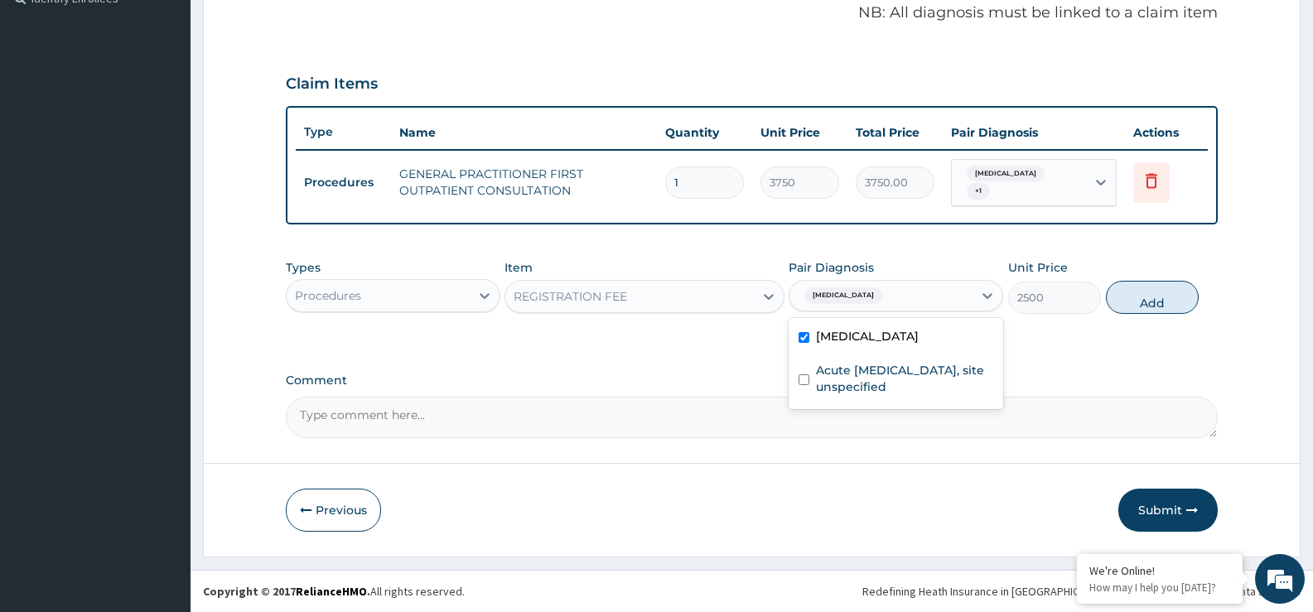
click at [832, 335] on label "[MEDICAL_DATA]" at bounding box center [867, 336] width 103 height 17
checkbox input "false"
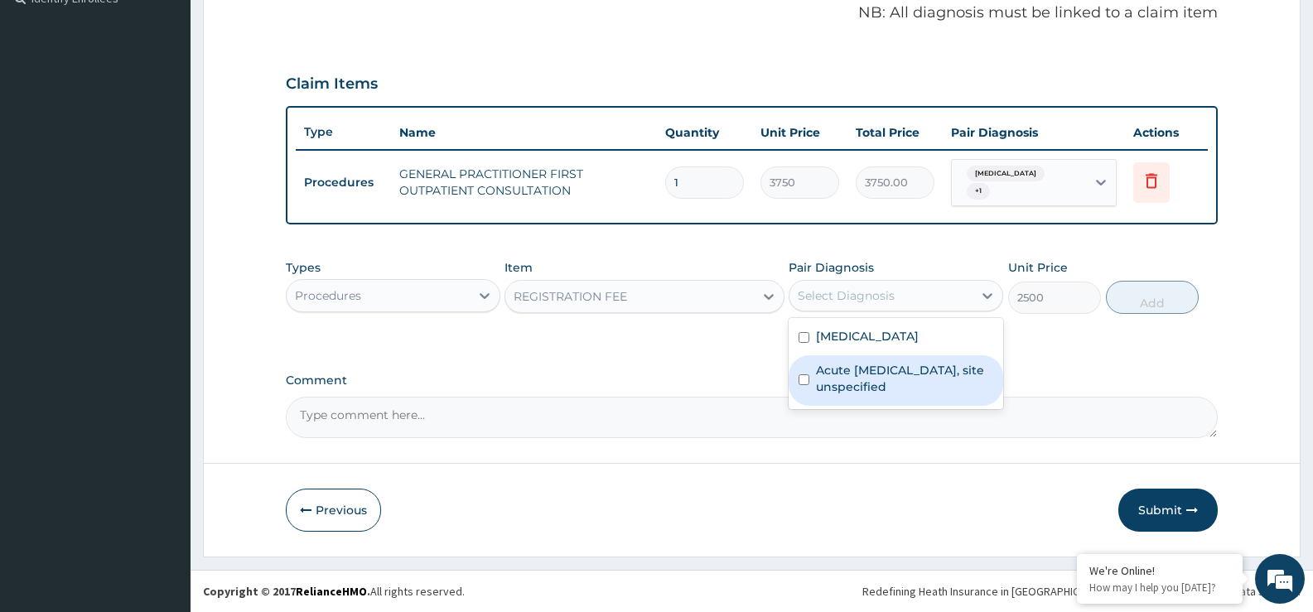
click at [818, 380] on label "Acute [MEDICAL_DATA], site unspecified" at bounding box center [904, 378] width 177 height 33
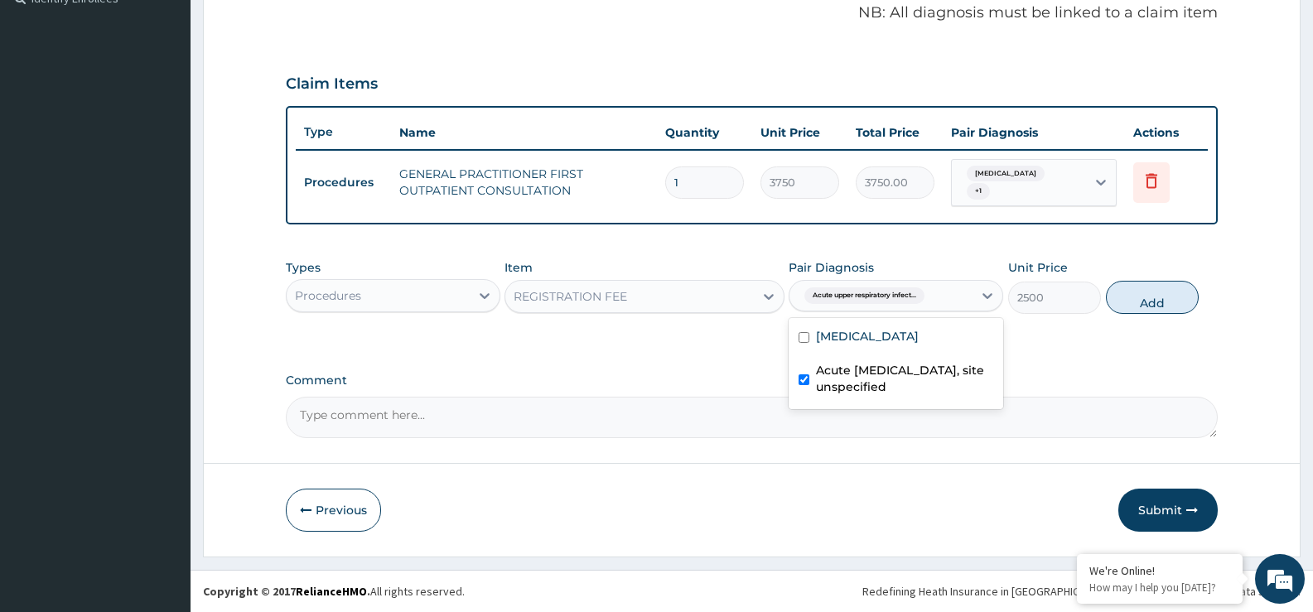
click at [818, 380] on label "Acute [MEDICAL_DATA], site unspecified" at bounding box center [904, 378] width 177 height 33
checkbox input "false"
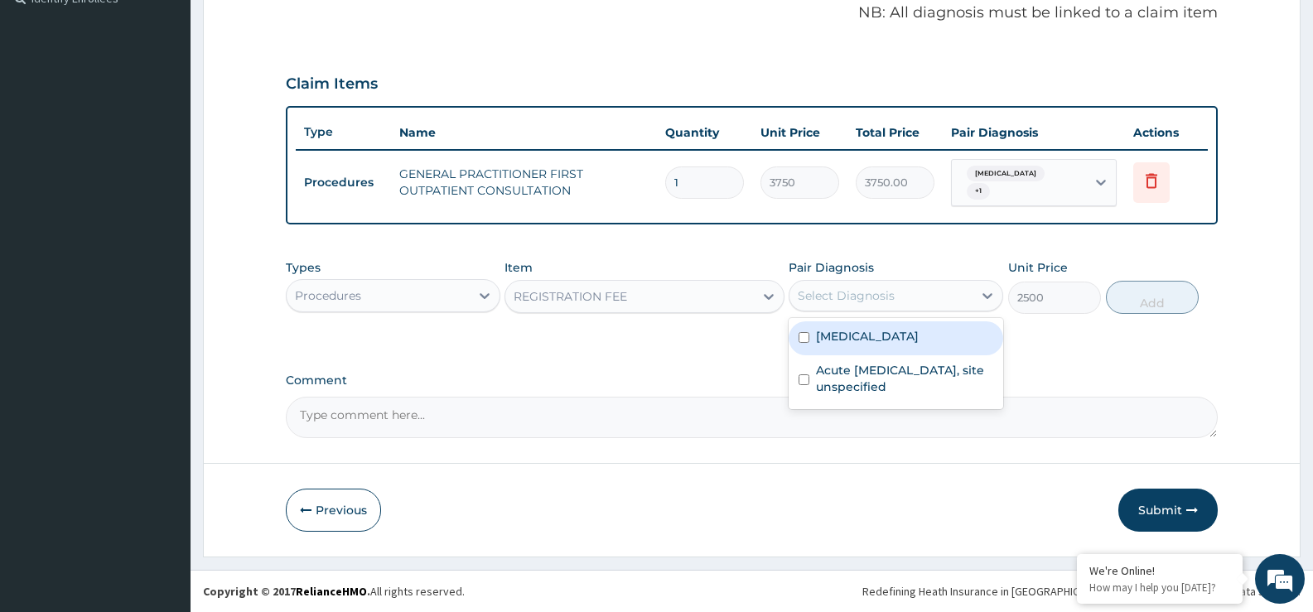
click at [802, 338] on input "checkbox" at bounding box center [804, 337] width 11 height 11
checkbox input "true"
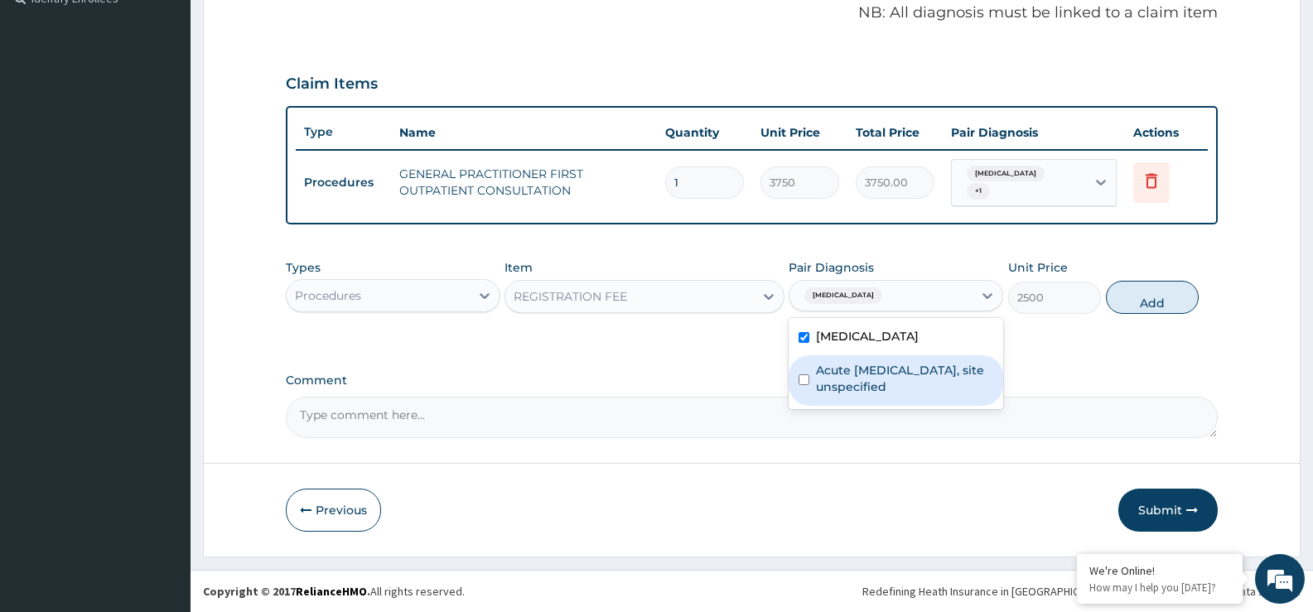
click at [805, 379] on input "checkbox" at bounding box center [804, 379] width 11 height 11
checkbox input "true"
click at [1145, 300] on button "Add" at bounding box center [1152, 297] width 93 height 33
type input "0"
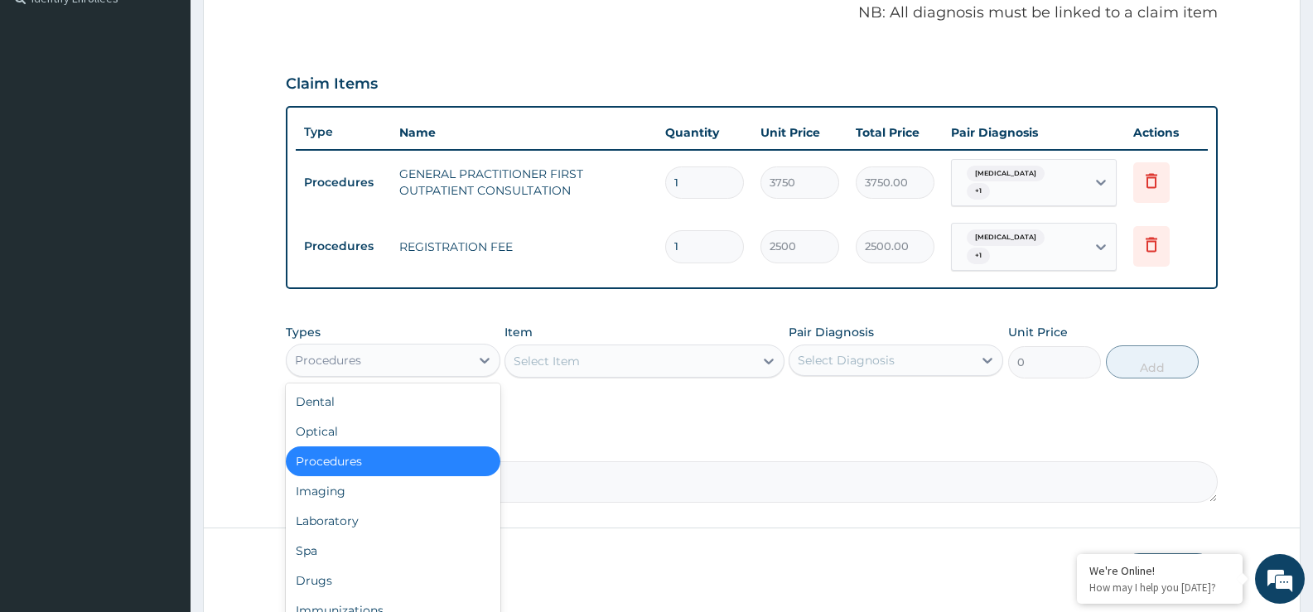
click at [447, 369] on div "Procedures" at bounding box center [378, 360] width 183 height 27
click at [363, 523] on div "Laboratory" at bounding box center [393, 521] width 215 height 30
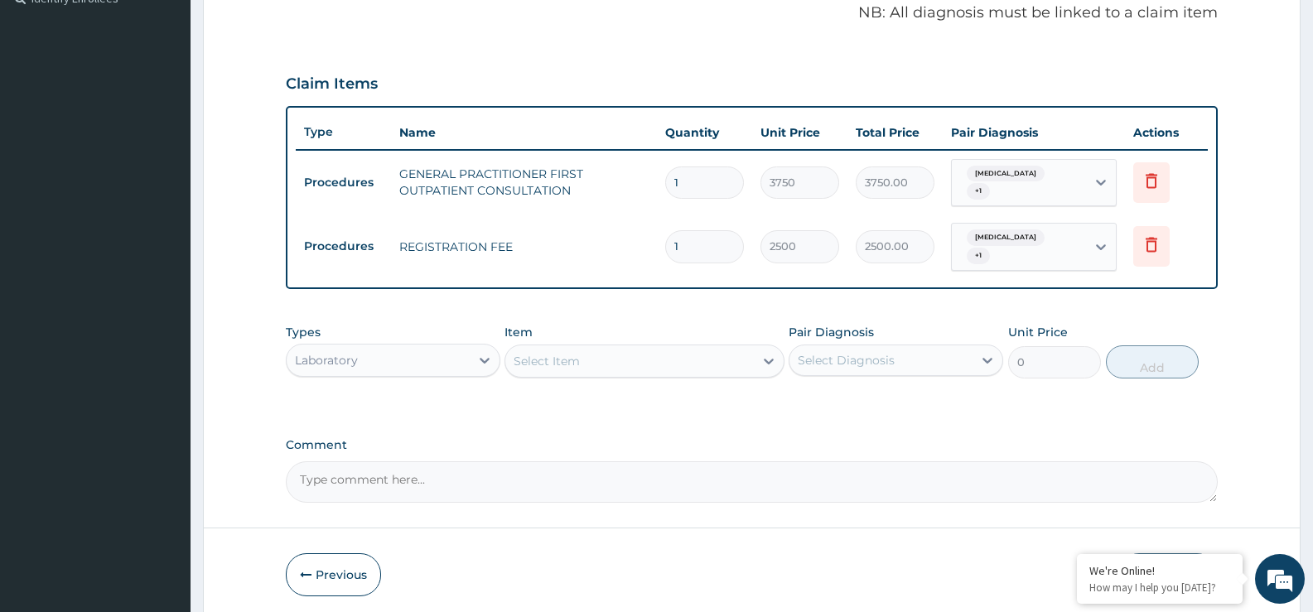
click at [568, 356] on div "Select Item" at bounding box center [547, 361] width 66 height 17
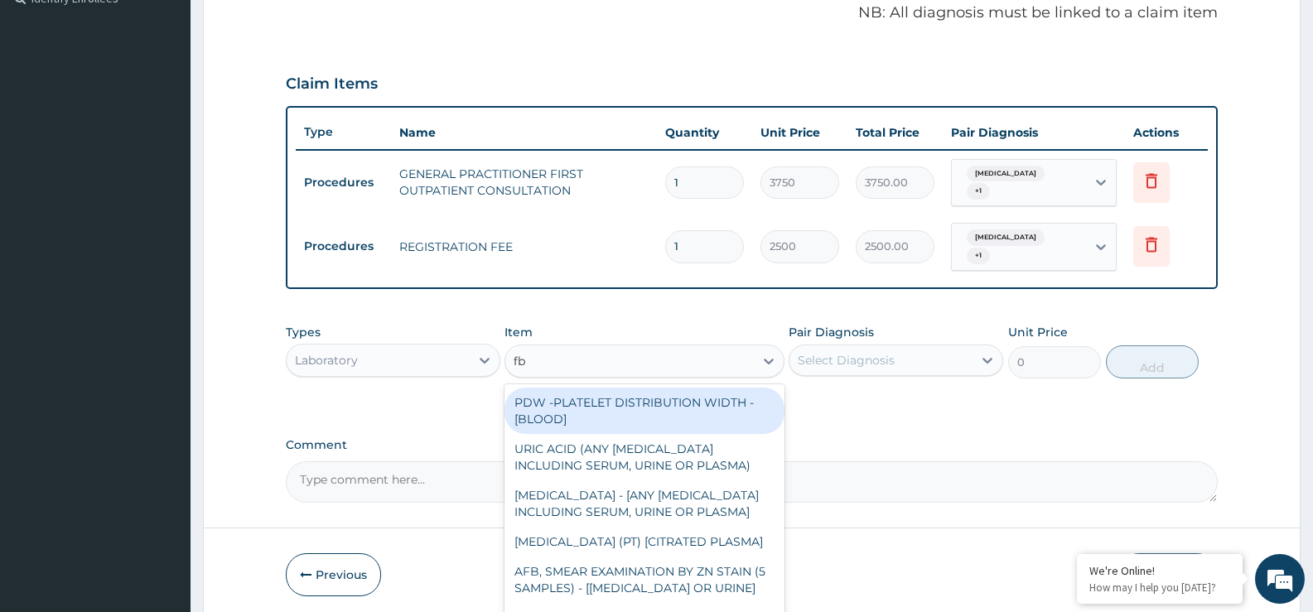
type input "fbc"
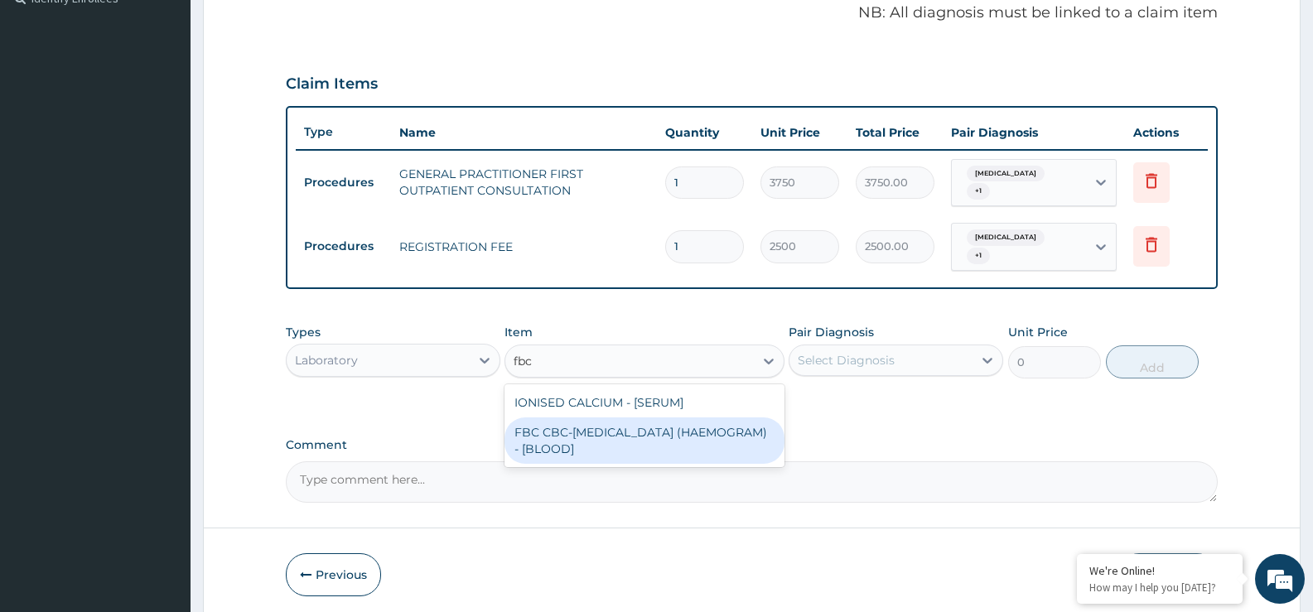
click at [604, 435] on div "FBC CBC-[MEDICAL_DATA] (HAEMOGRAM) - [BLOOD]" at bounding box center [644, 441] width 279 height 46
type input "5000"
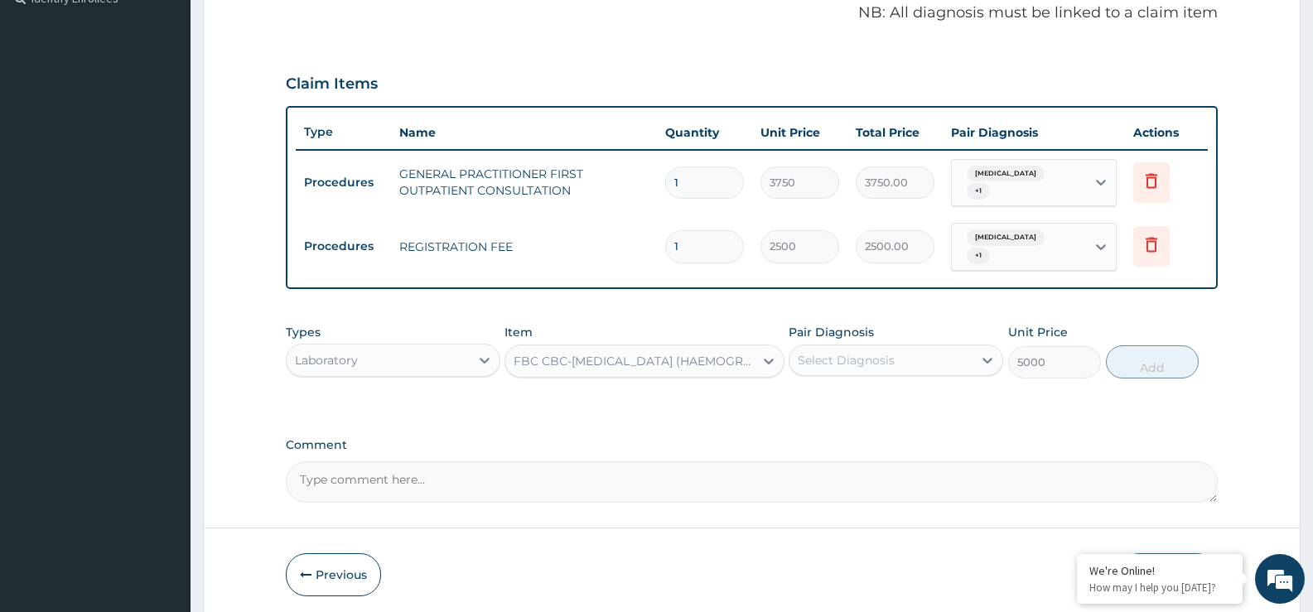
click at [840, 357] on div "Select Diagnosis" at bounding box center [846, 360] width 97 height 17
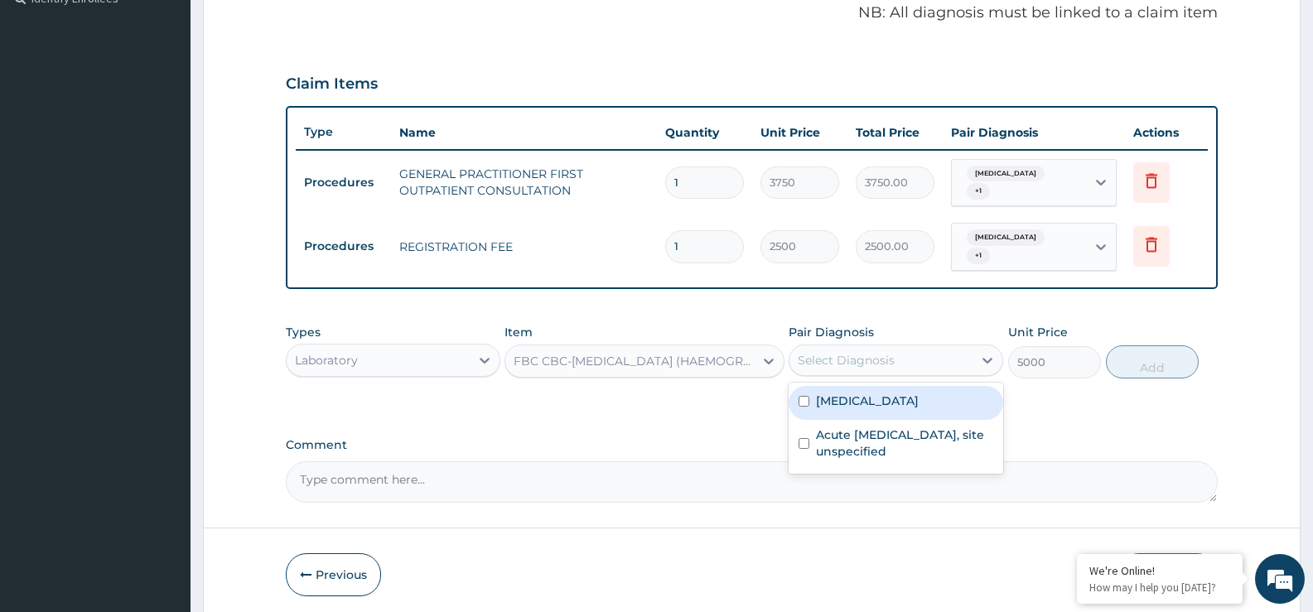
click at [832, 397] on label "[MEDICAL_DATA]" at bounding box center [867, 401] width 103 height 17
checkbox input "true"
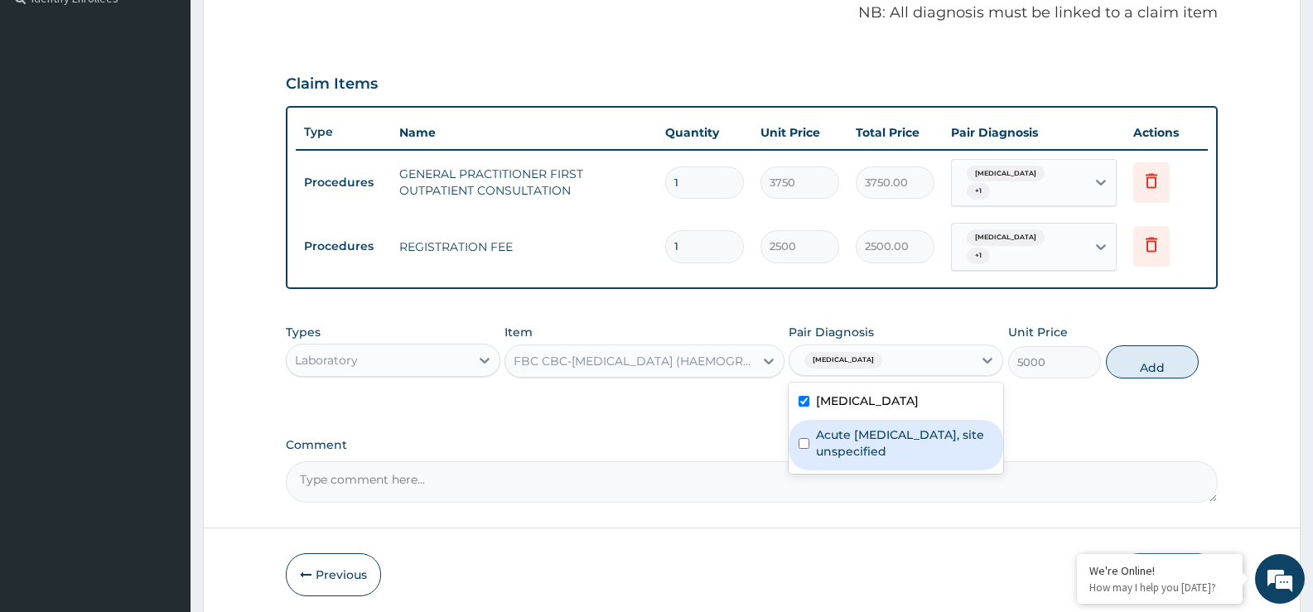
click at [822, 452] on label "Acute [MEDICAL_DATA], site unspecified" at bounding box center [904, 443] width 177 height 33
checkbox input "true"
click at [1151, 360] on button "Add" at bounding box center [1152, 361] width 93 height 33
type input "0"
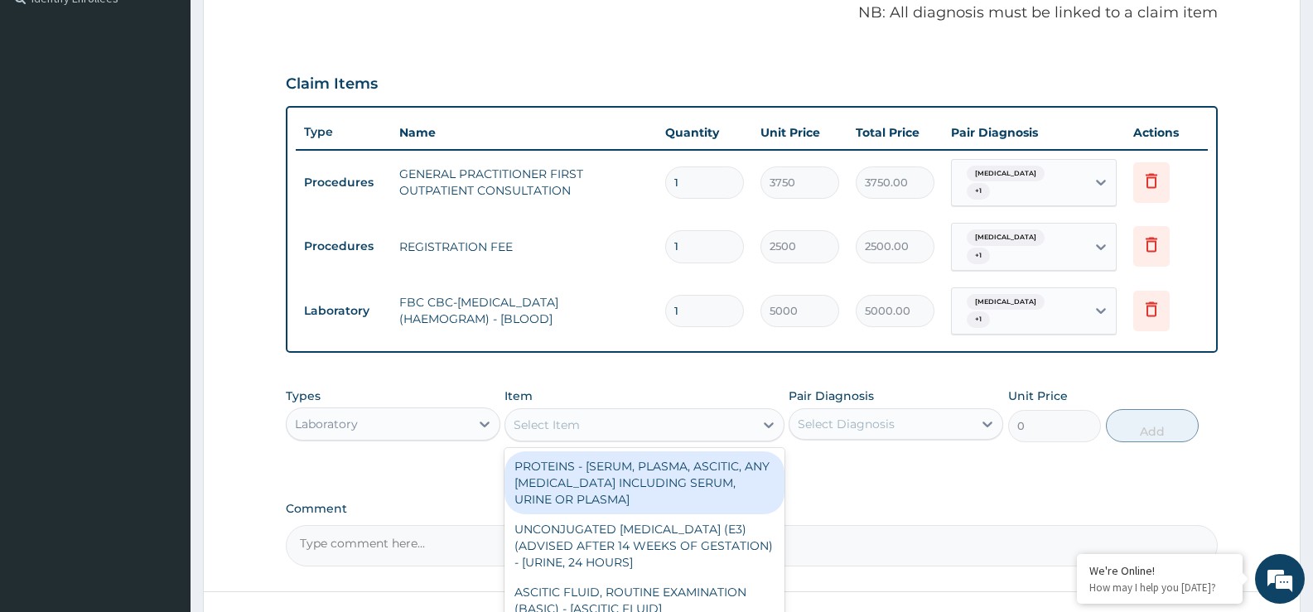
click at [533, 438] on div "Select Item" at bounding box center [629, 425] width 248 height 27
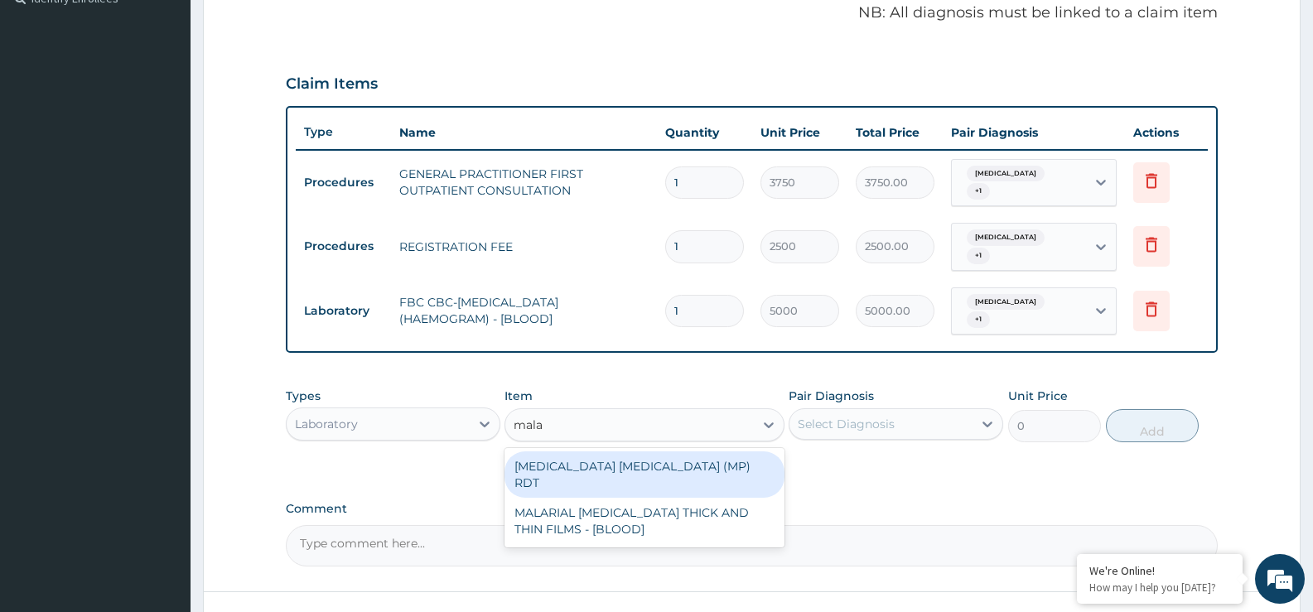
type input "malar"
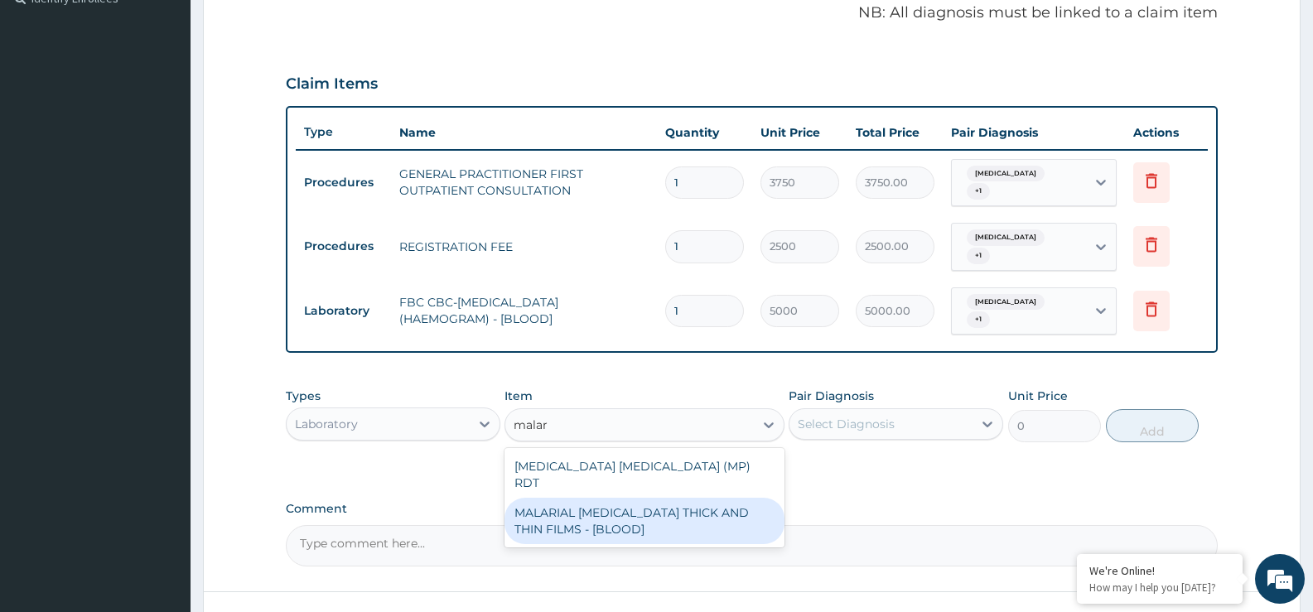
click at [601, 508] on div "MALARIAL [MEDICAL_DATA] THICK AND THIN FILMS - [BLOOD]" at bounding box center [644, 521] width 279 height 46
type input "2187.5"
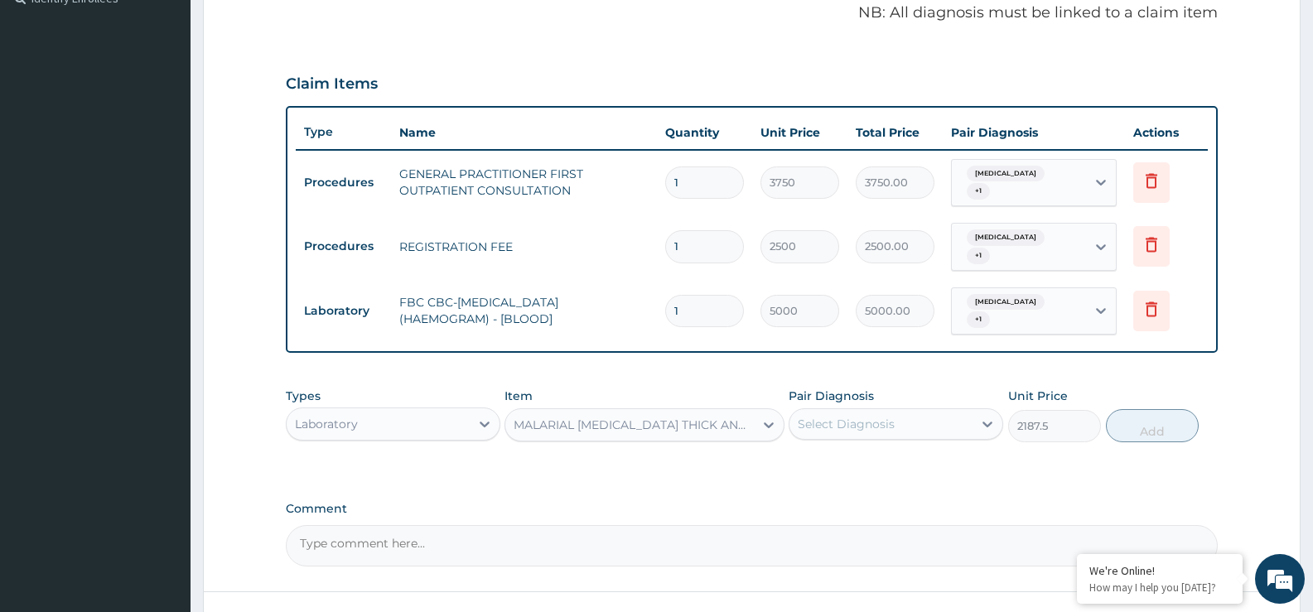
click at [808, 430] on div "Select Diagnosis" at bounding box center [846, 424] width 97 height 17
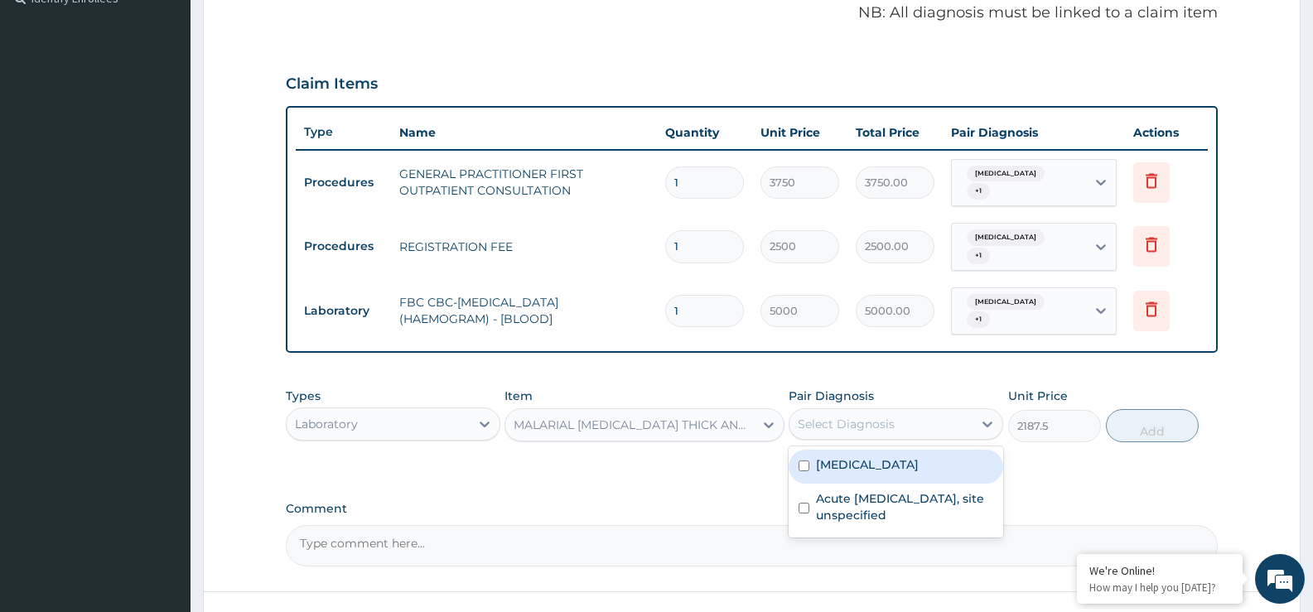
click at [821, 474] on div "[MEDICAL_DATA]" at bounding box center [896, 467] width 215 height 34
checkbox input "true"
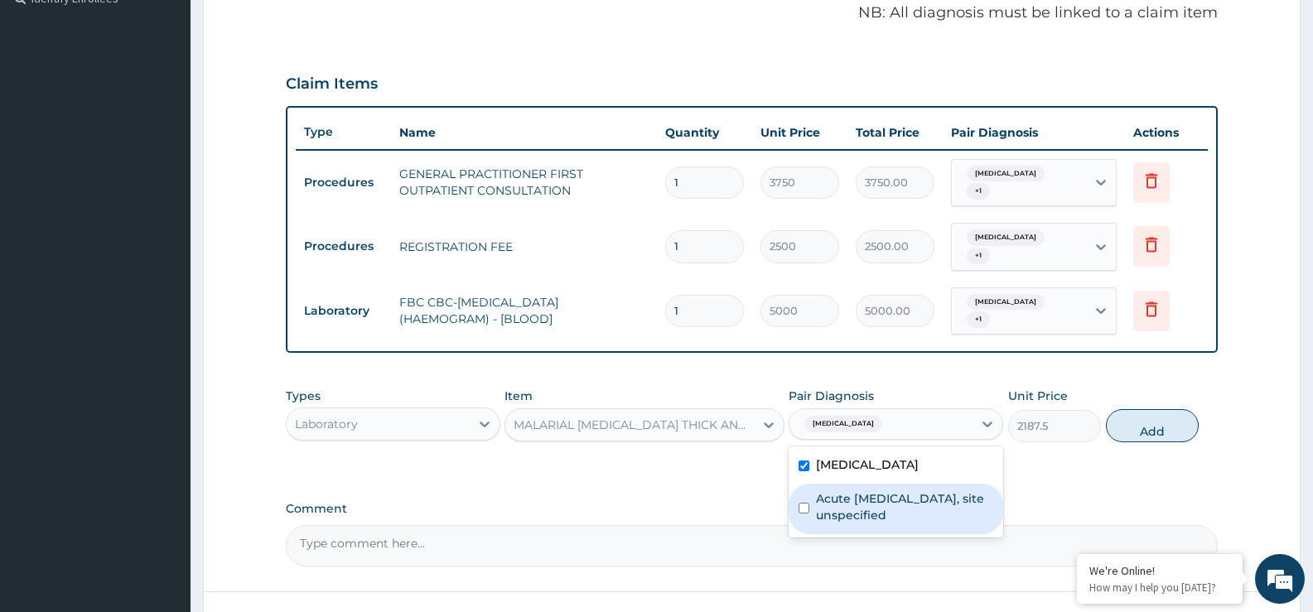
click at [820, 508] on label "Acute [MEDICAL_DATA], site unspecified" at bounding box center [904, 506] width 177 height 33
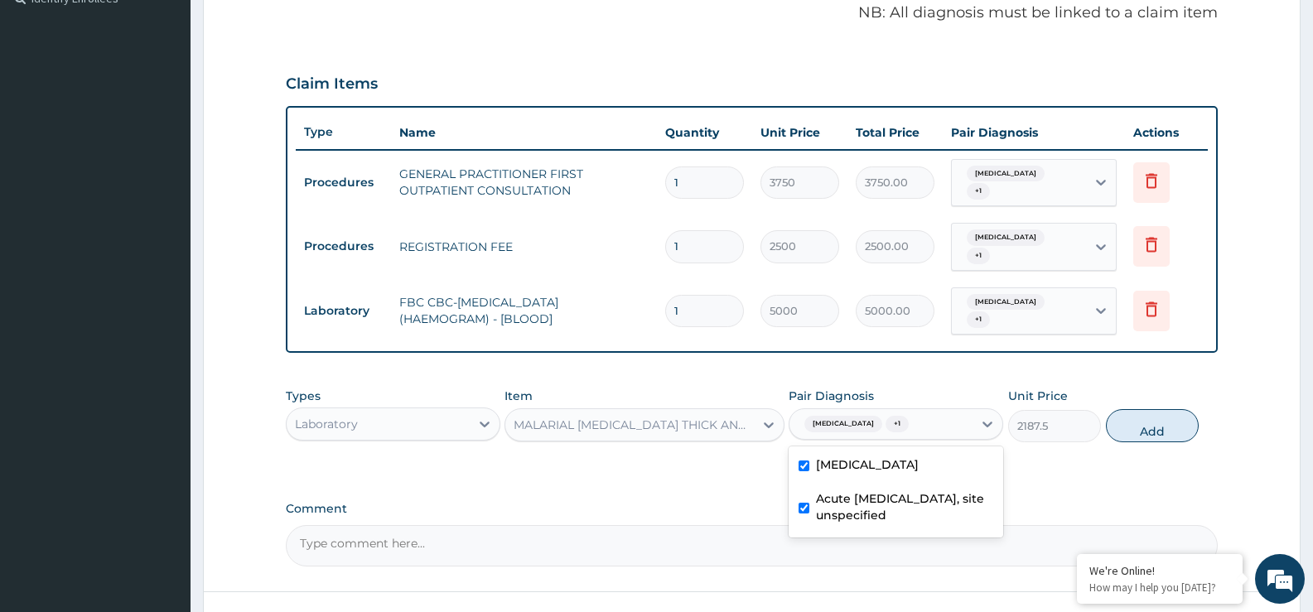
click at [820, 508] on label "Acute [MEDICAL_DATA], site unspecified" at bounding box center [904, 506] width 177 height 33
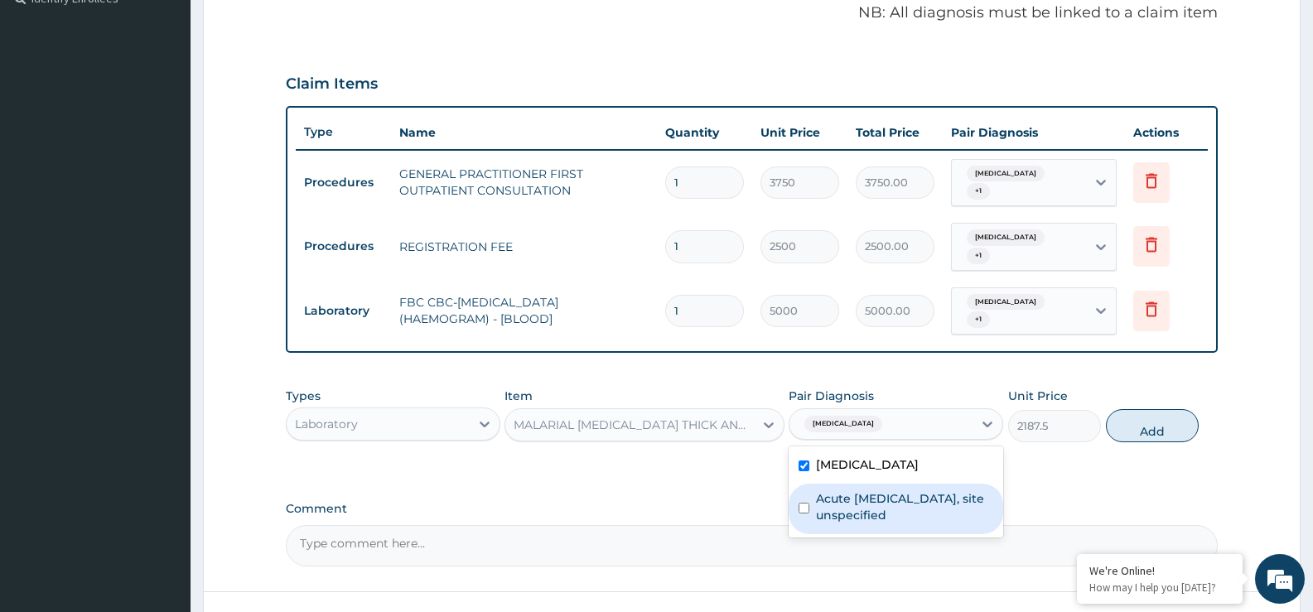
click at [801, 505] on input "checkbox" at bounding box center [804, 508] width 11 height 11
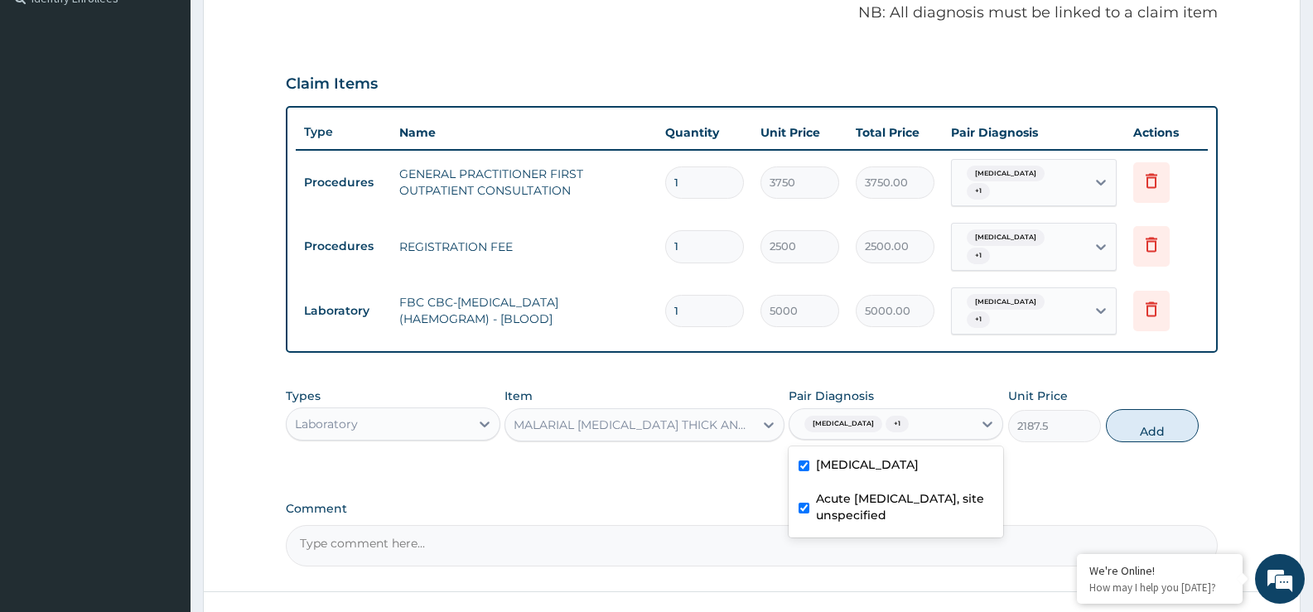
click at [801, 505] on input "checkbox" at bounding box center [804, 508] width 11 height 11
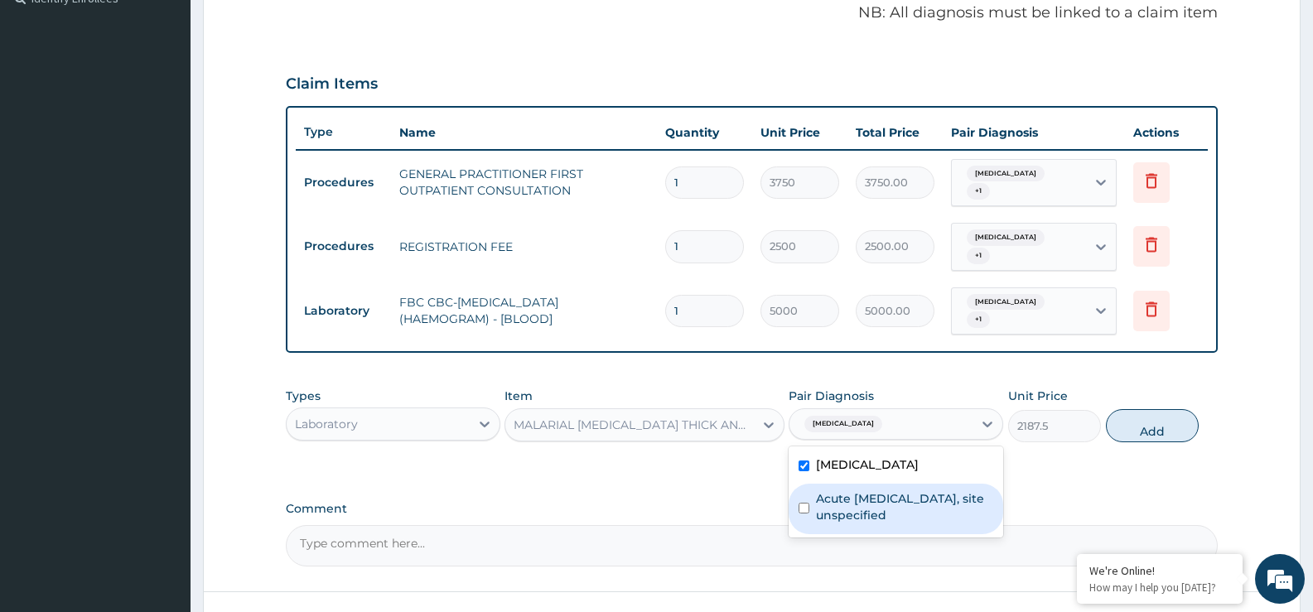
click at [803, 506] on input "checkbox" at bounding box center [804, 508] width 11 height 11
checkbox input "true"
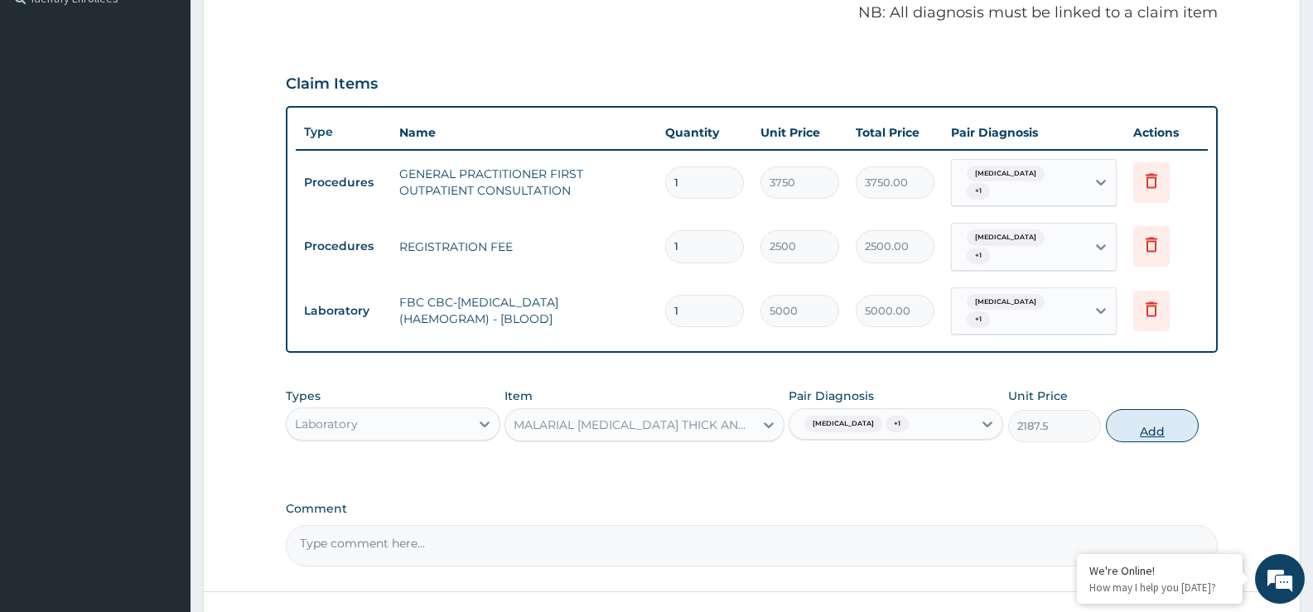
click at [1157, 432] on button "Add" at bounding box center [1152, 425] width 93 height 33
type input "0"
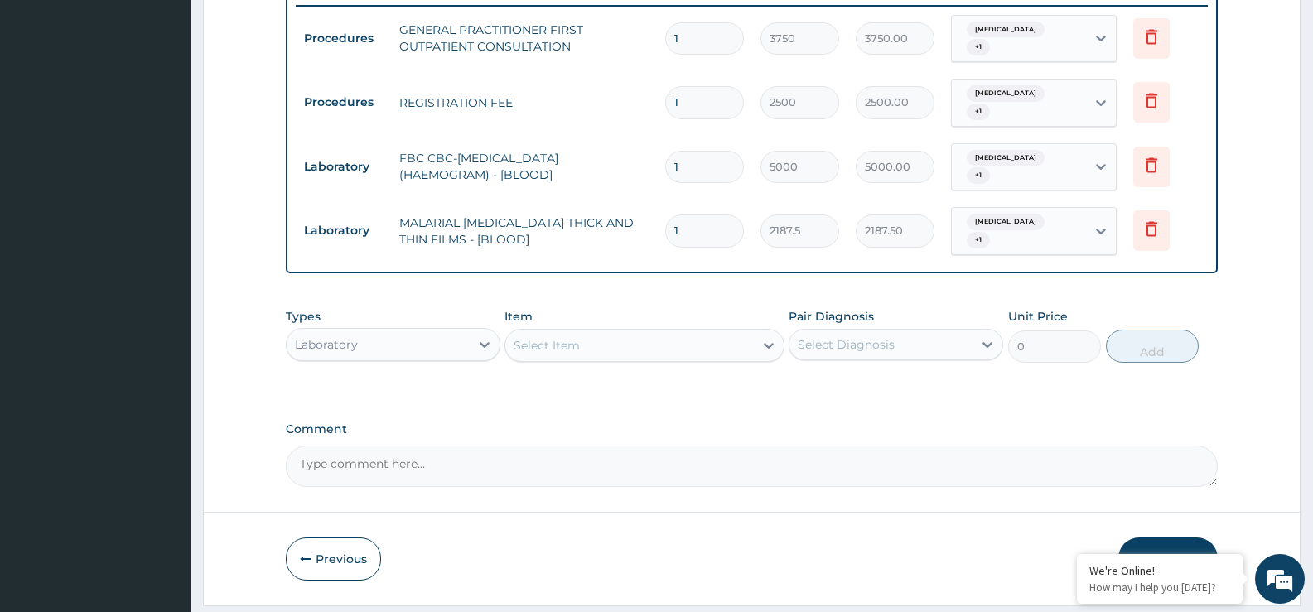
scroll to position [676, 0]
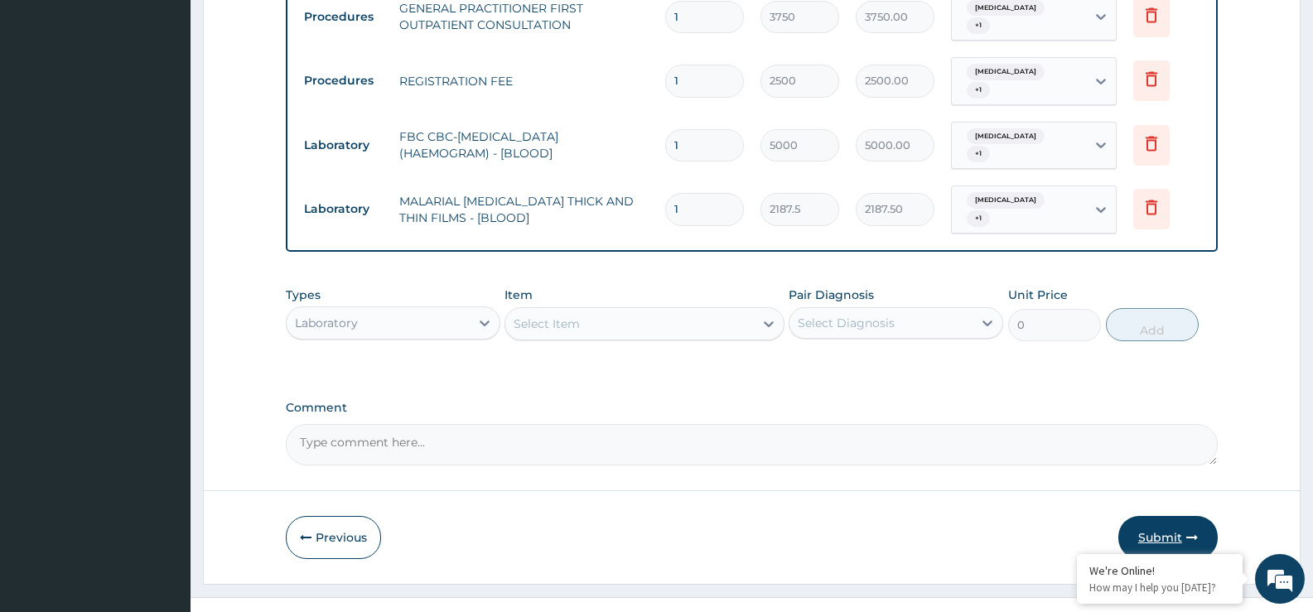
click at [1173, 529] on button "Submit" at bounding box center [1167, 537] width 99 height 43
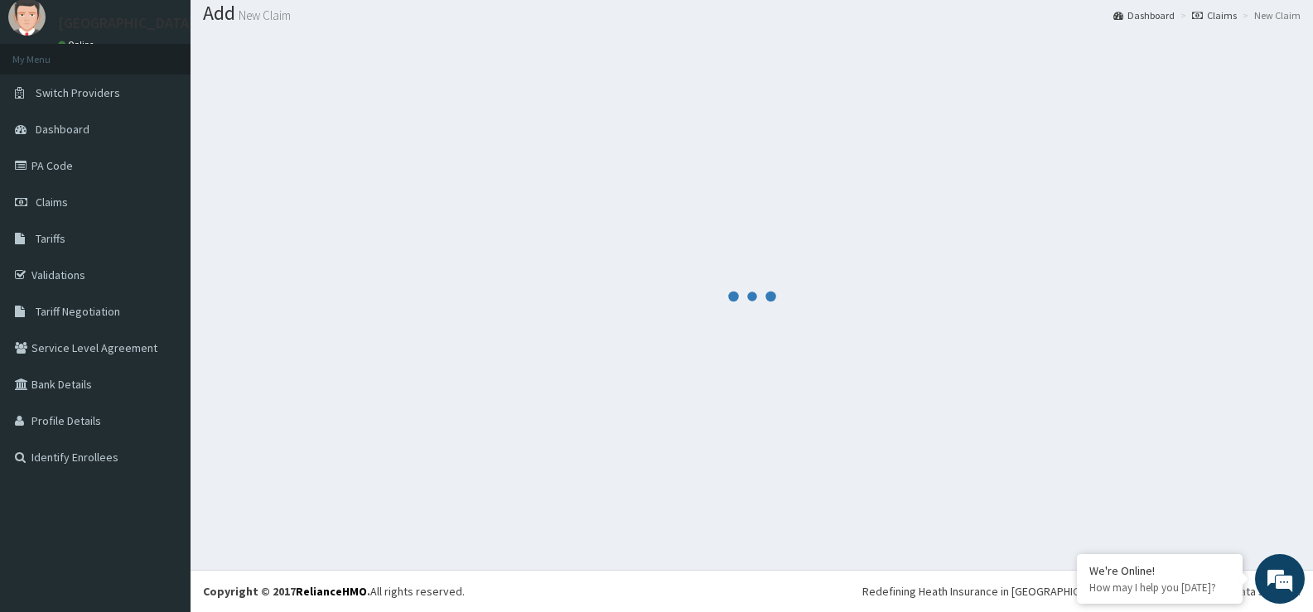
scroll to position [51, 0]
click at [109, 159] on link "PA Code" at bounding box center [95, 165] width 191 height 36
